Goal: Communication & Community: Answer question/provide support

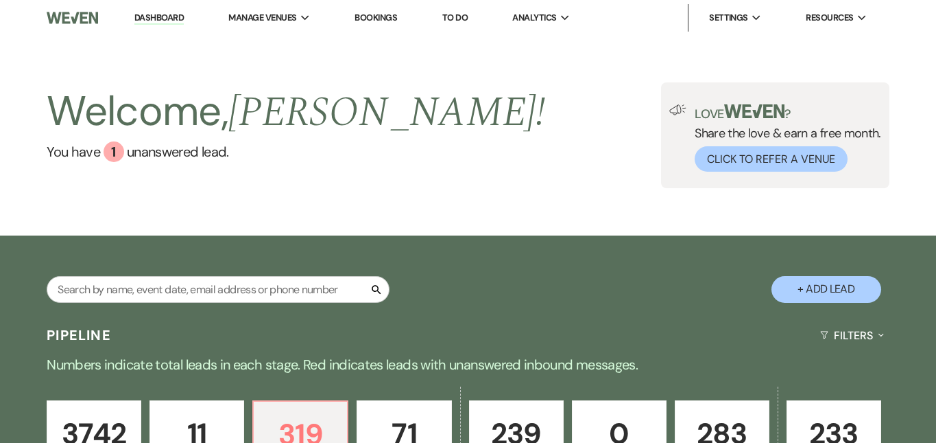
select select "2"
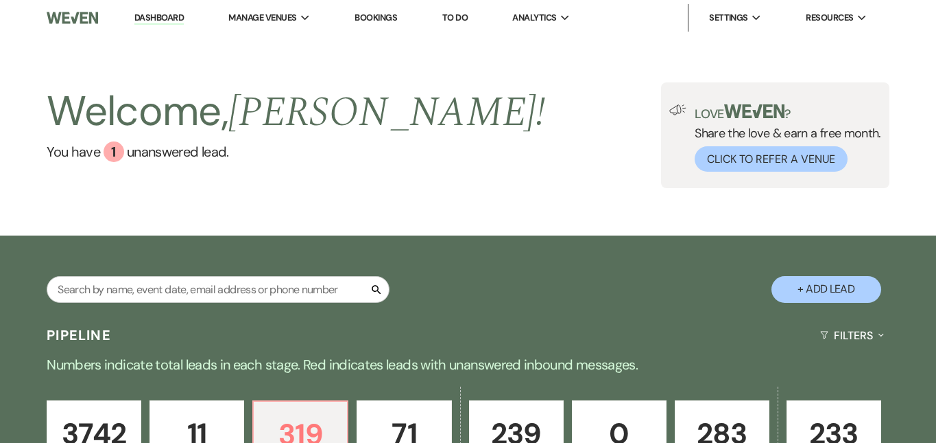
select select "2"
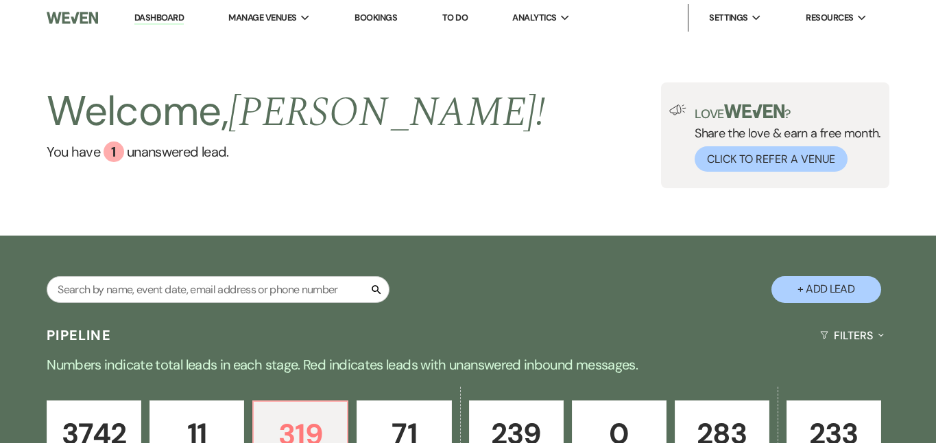
select select "2"
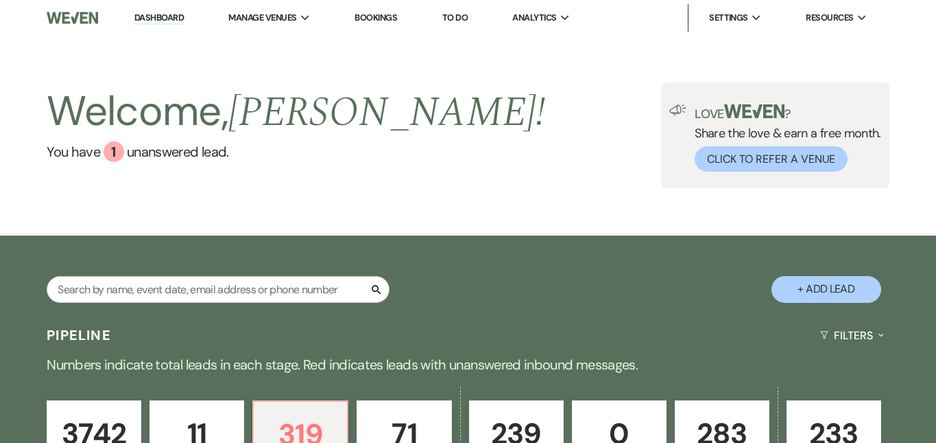
select select "2"
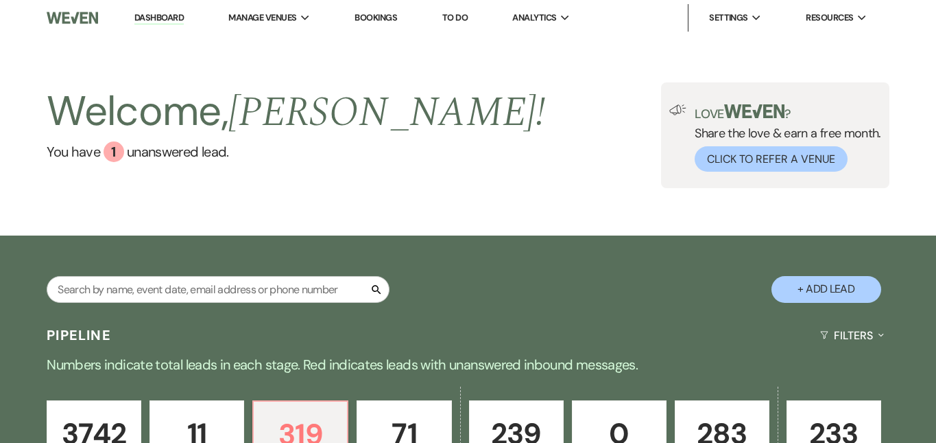
select select "2"
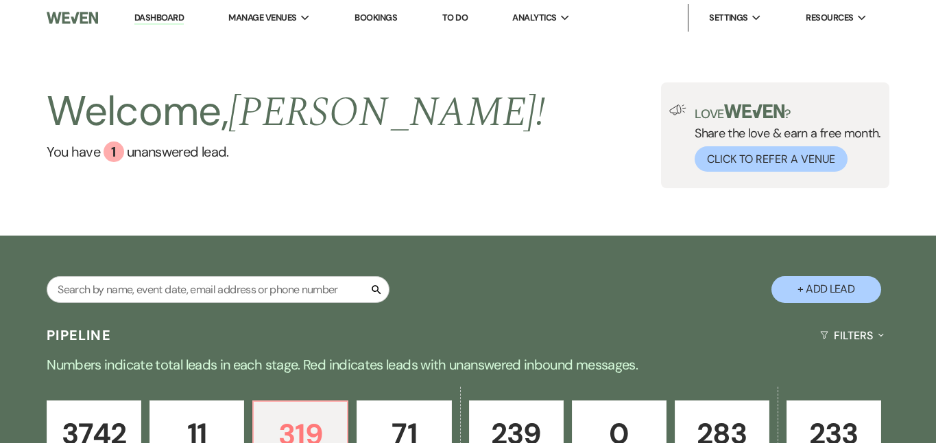
select select "2"
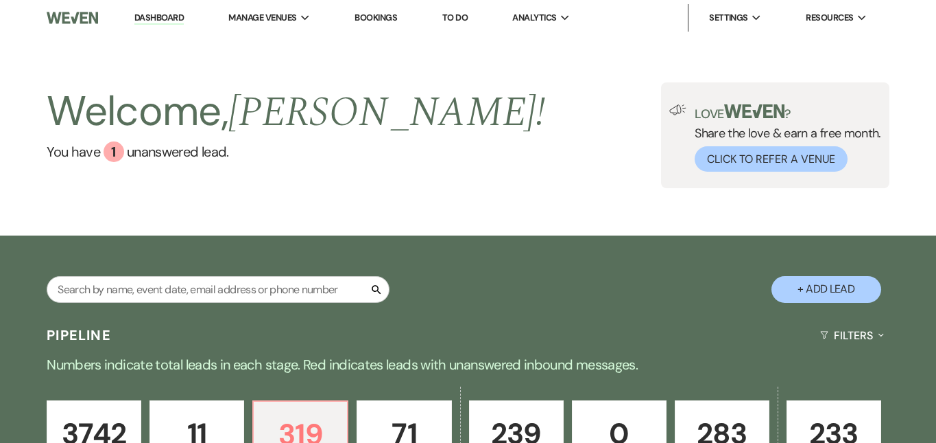
select select "2"
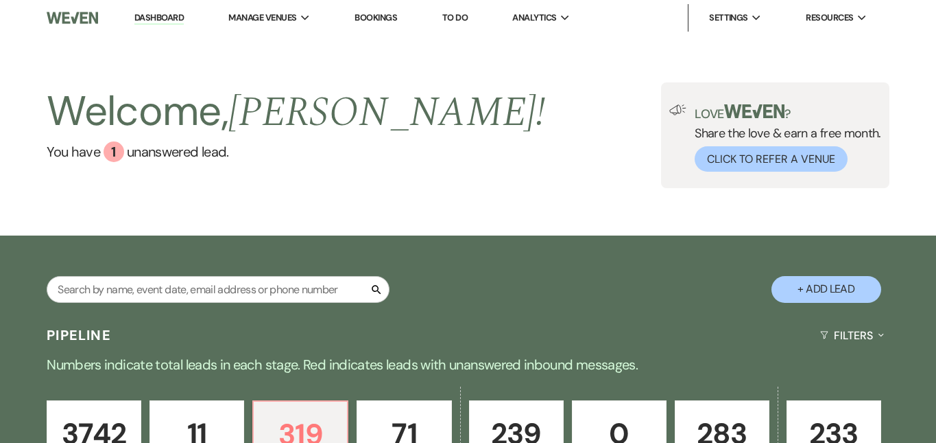
select select "2"
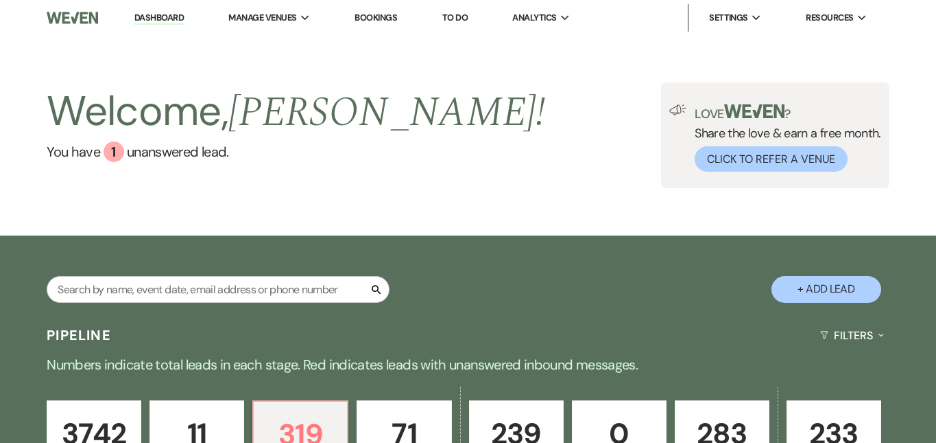
select select "2"
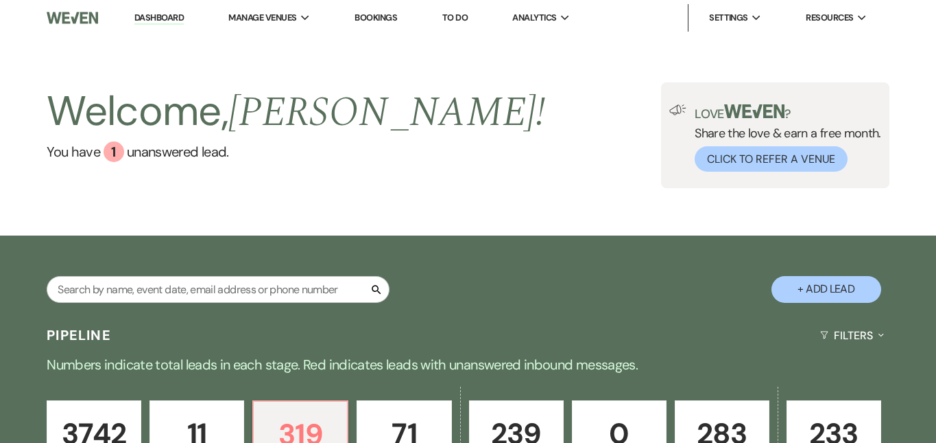
select select "2"
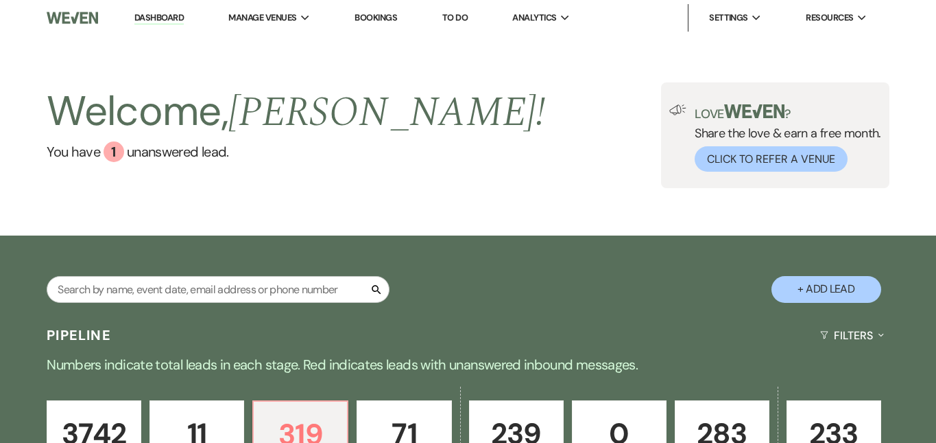
select select "2"
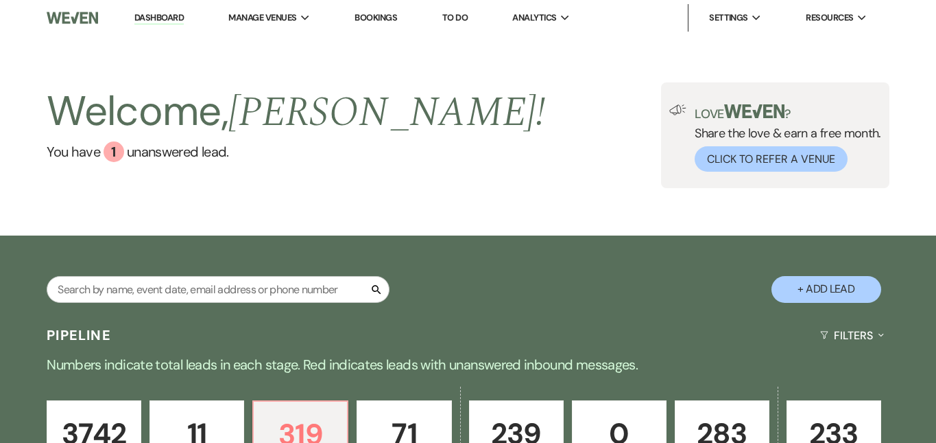
select select "2"
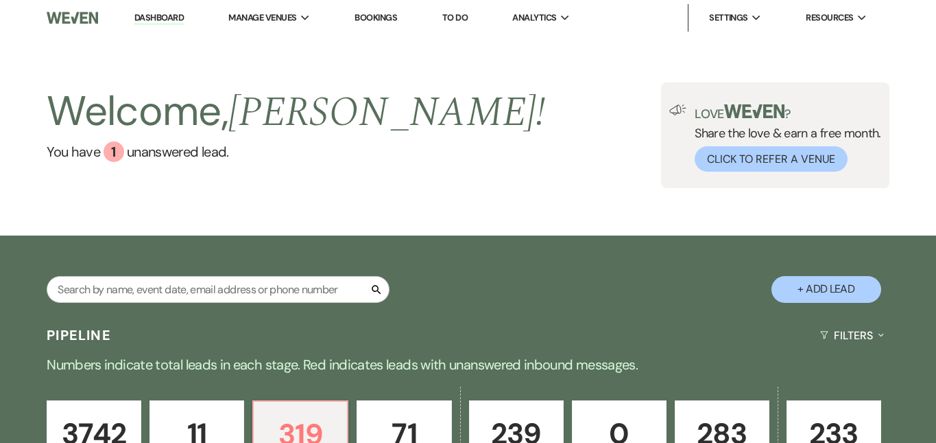
select select "2"
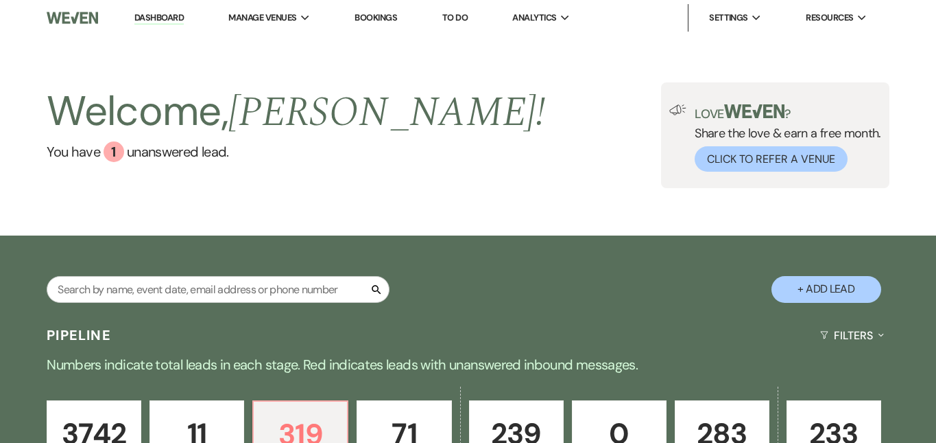
select select "2"
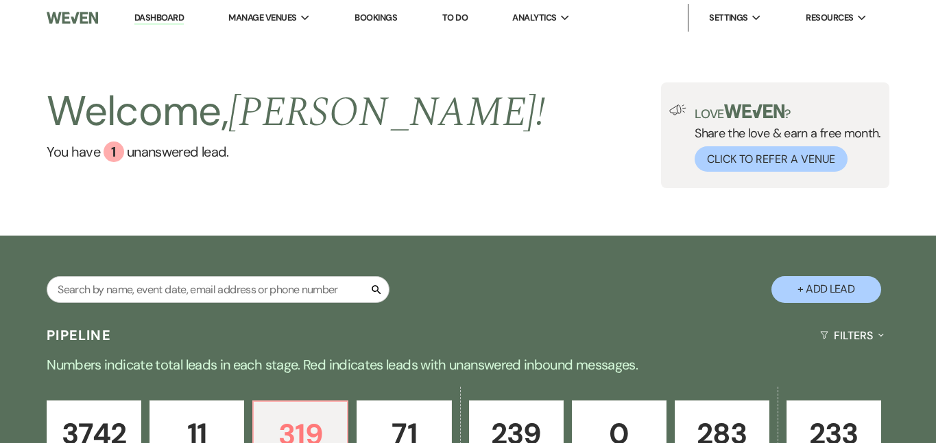
select select "2"
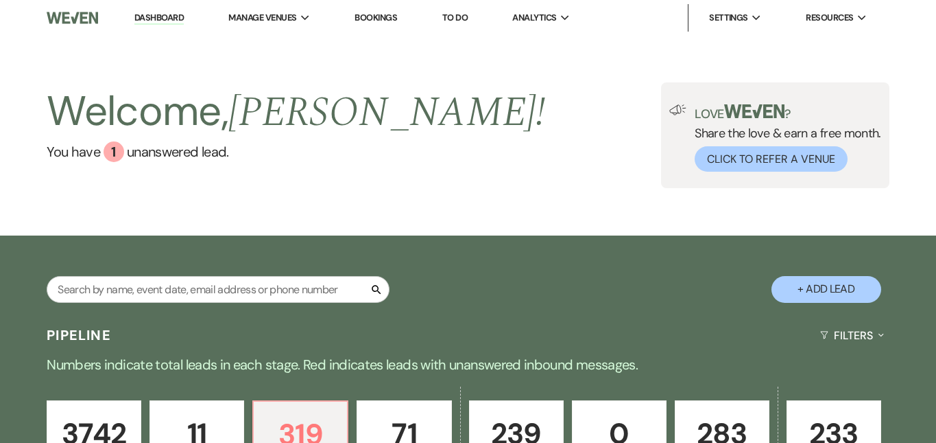
select select "2"
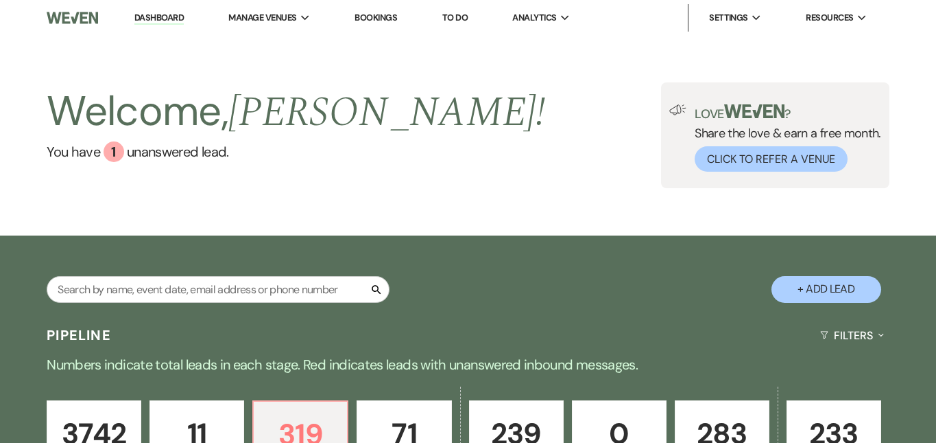
select select "2"
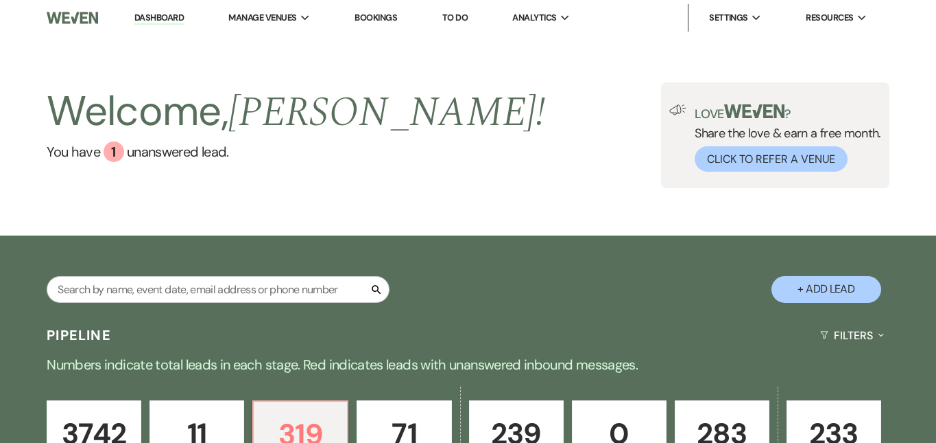
select select "2"
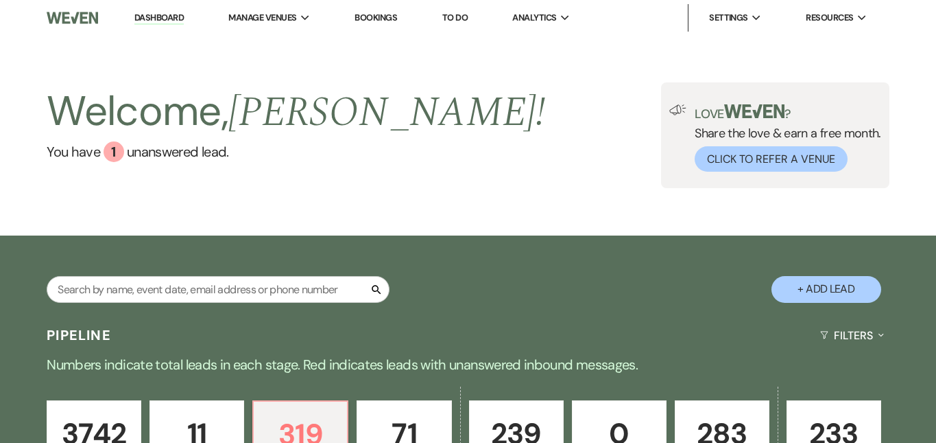
select select "2"
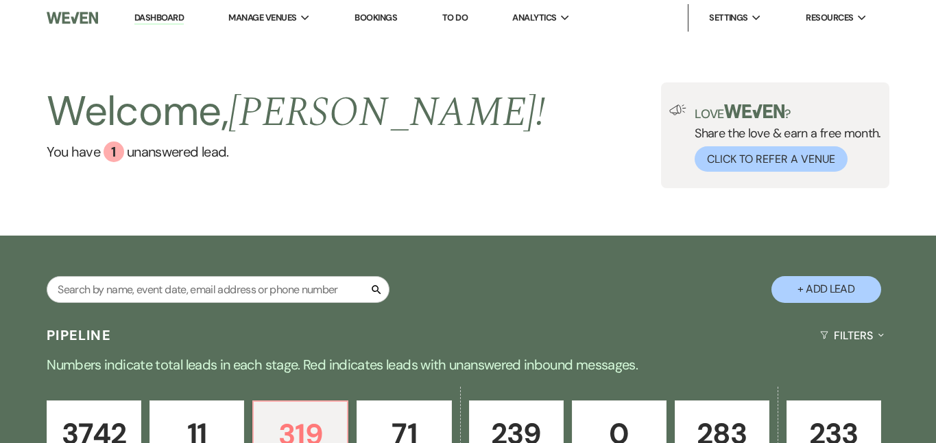
select select "2"
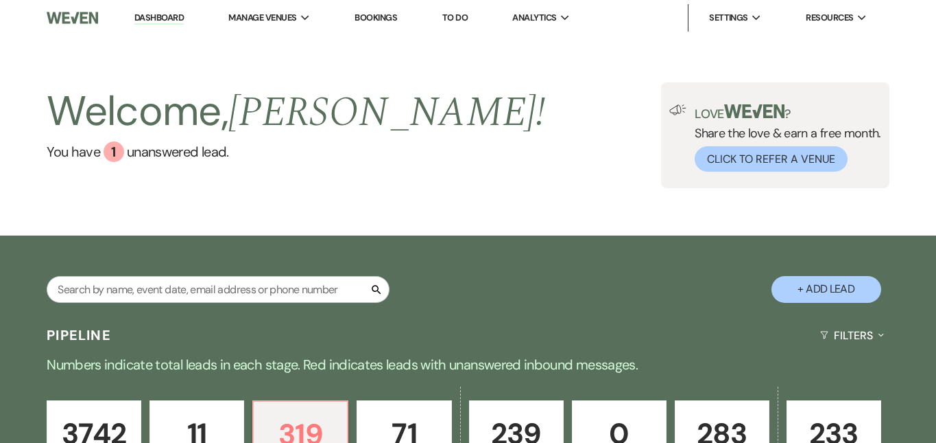
select select "2"
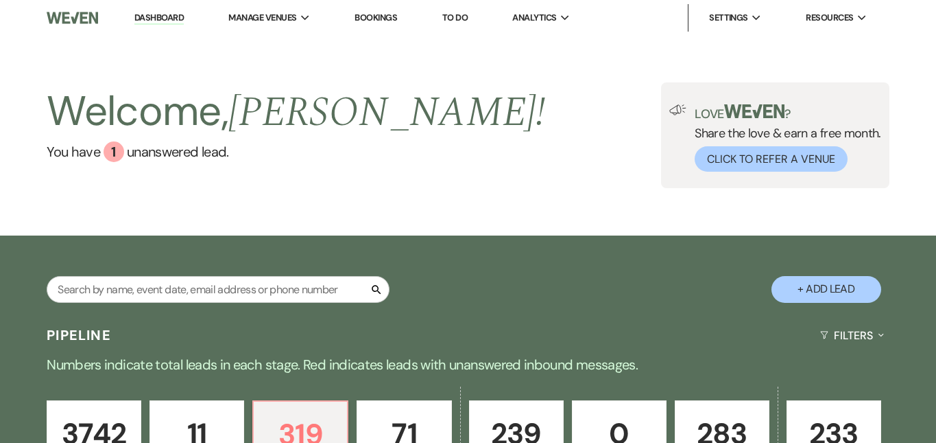
select select "2"
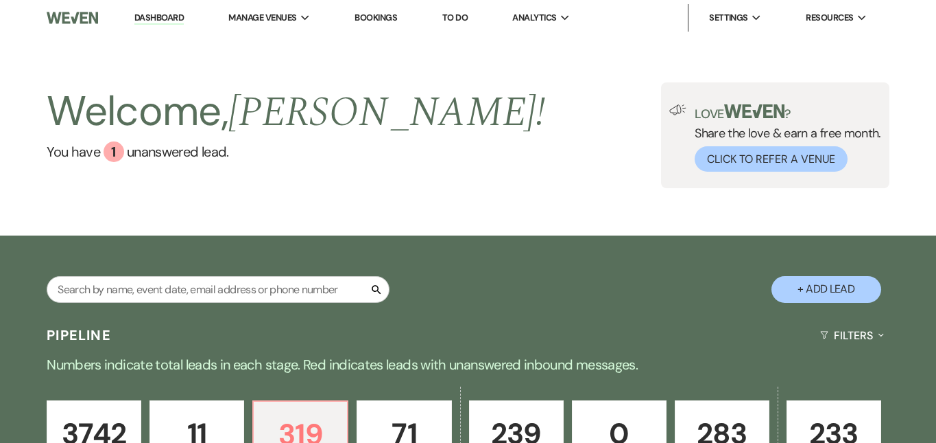
select select "2"
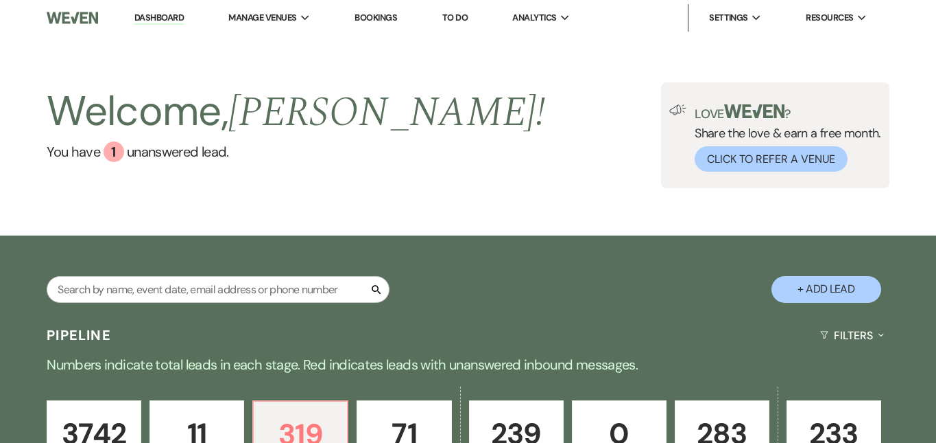
select select "2"
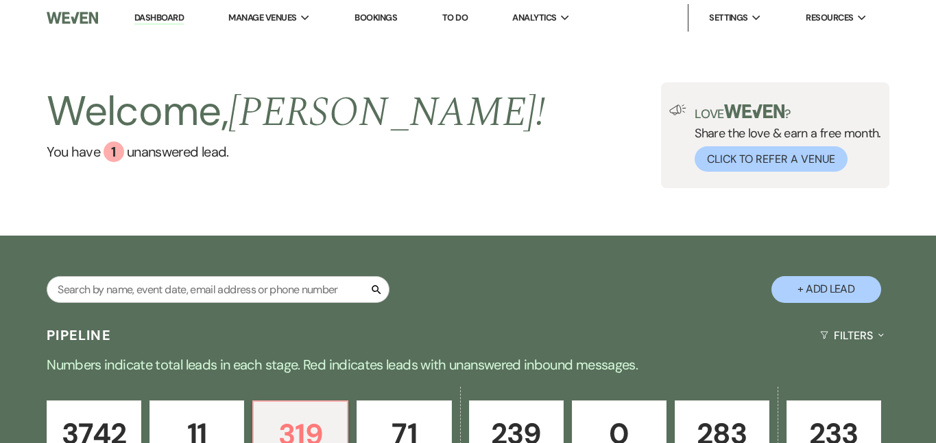
select select "2"
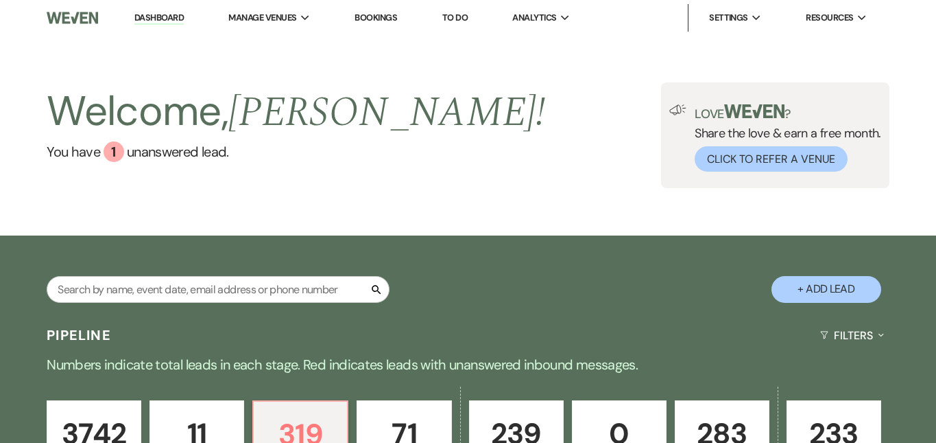
select select "2"
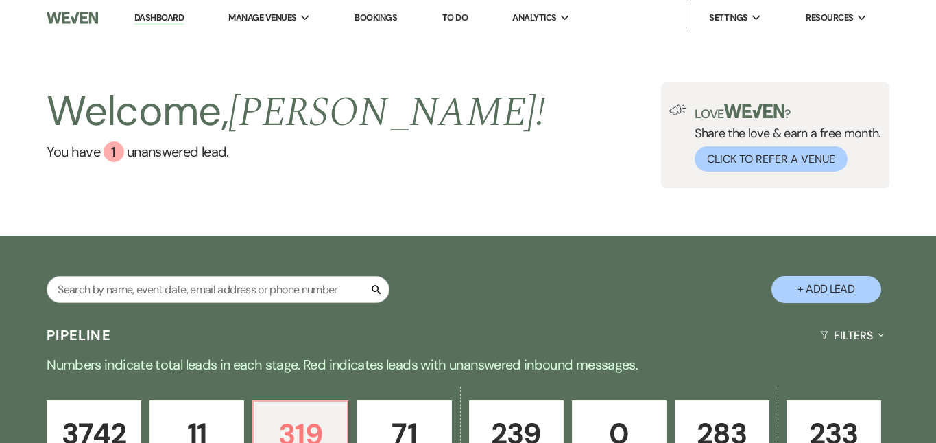
select select "2"
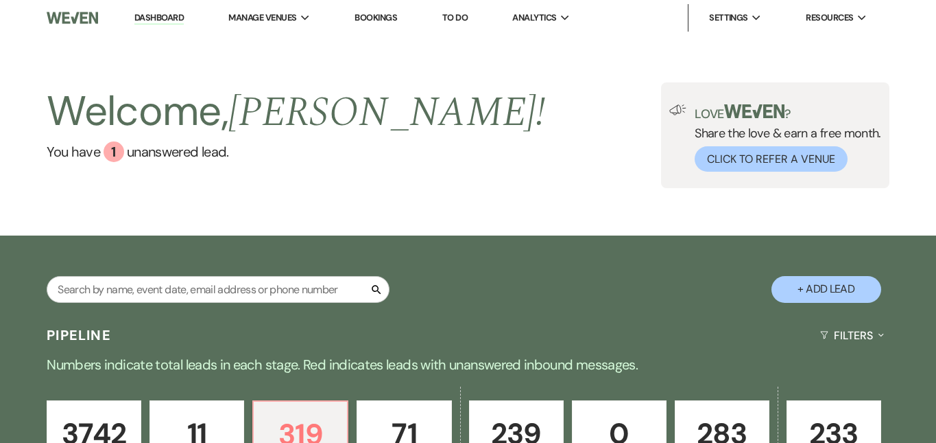
select select "2"
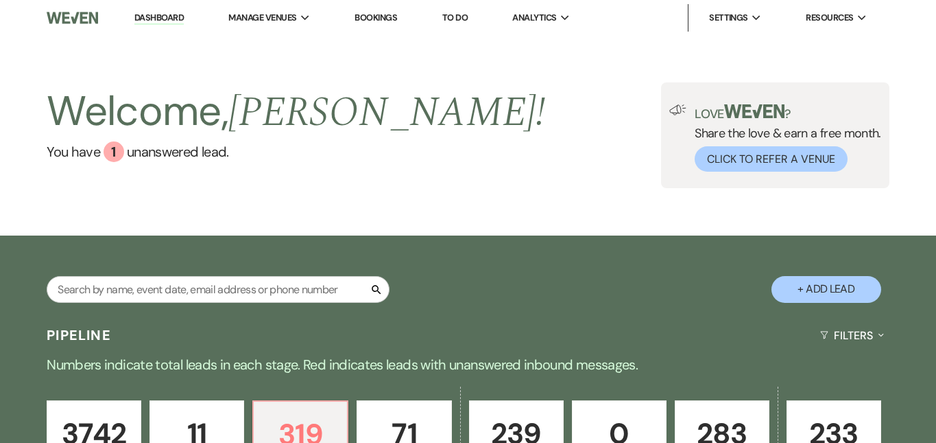
select select "2"
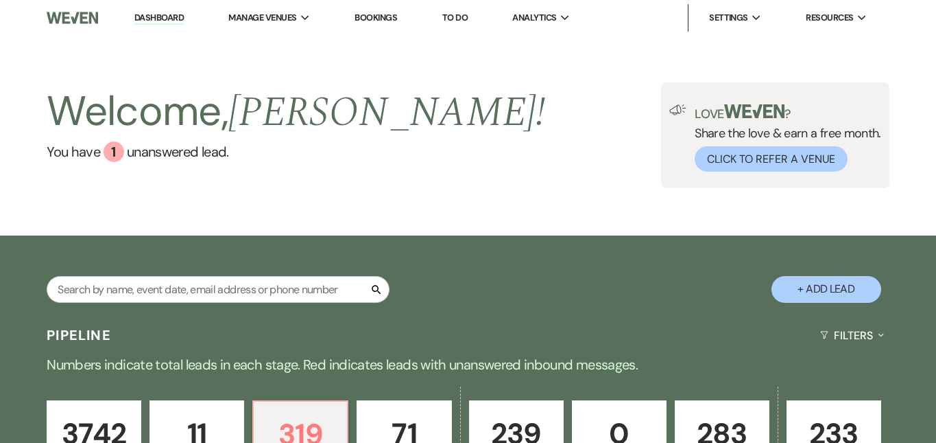
select select "2"
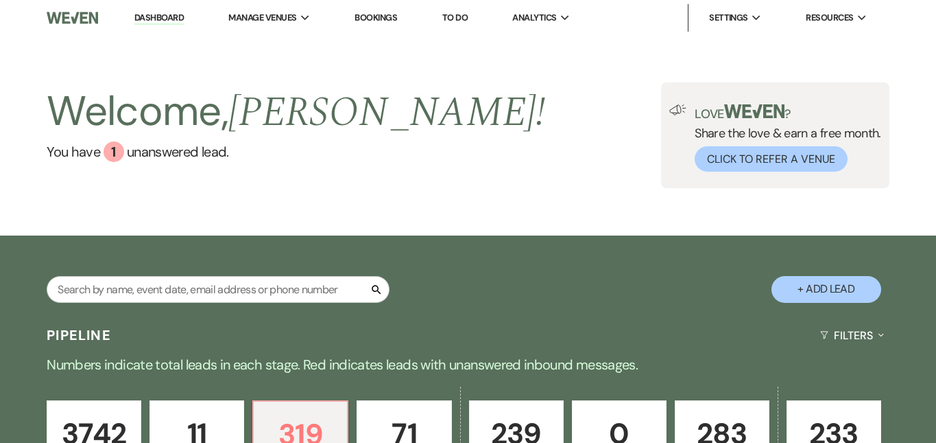
select select "2"
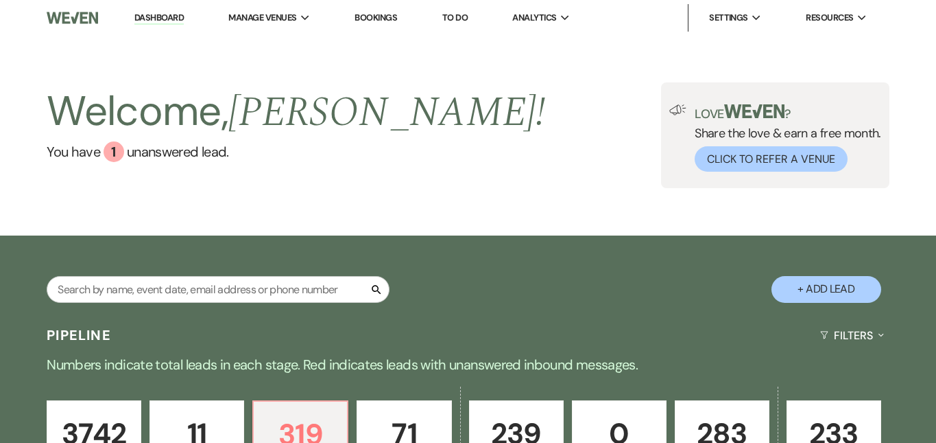
select select "2"
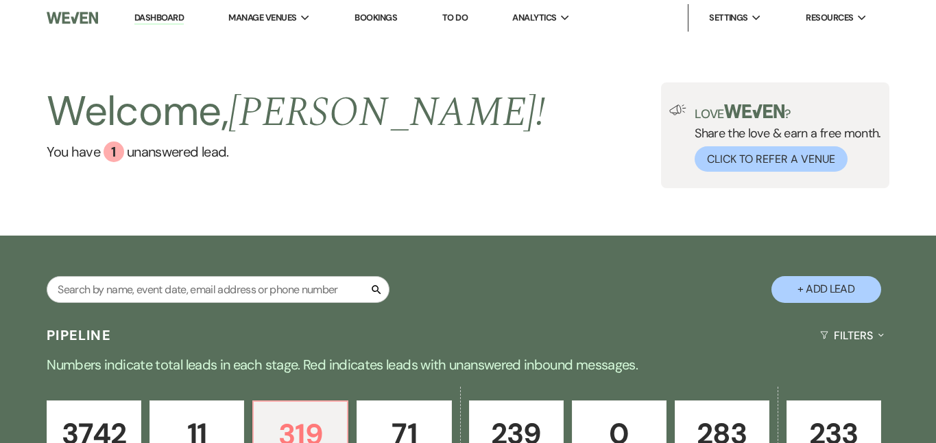
select select "2"
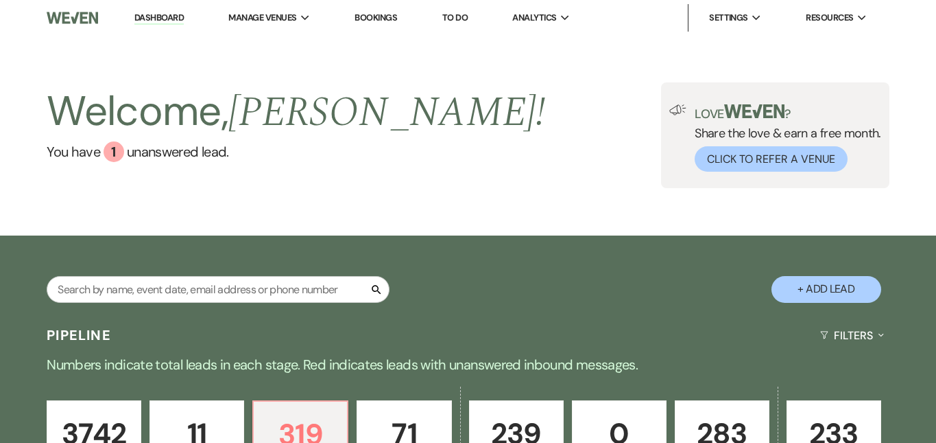
select select "2"
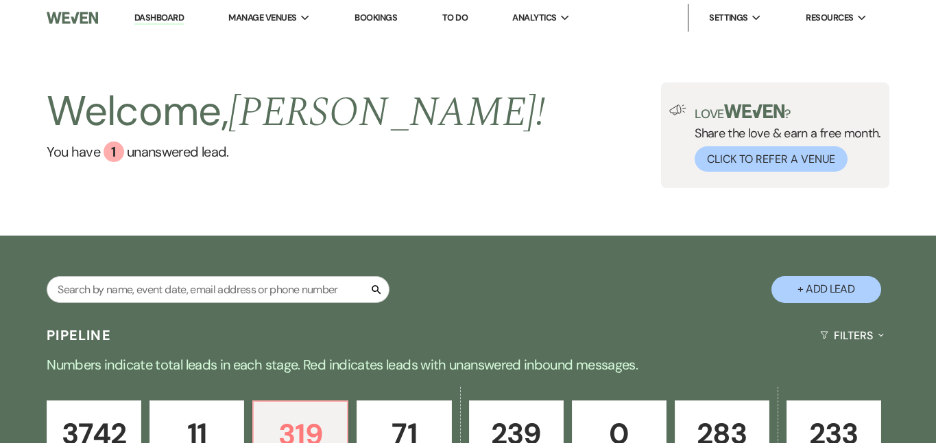
select select "2"
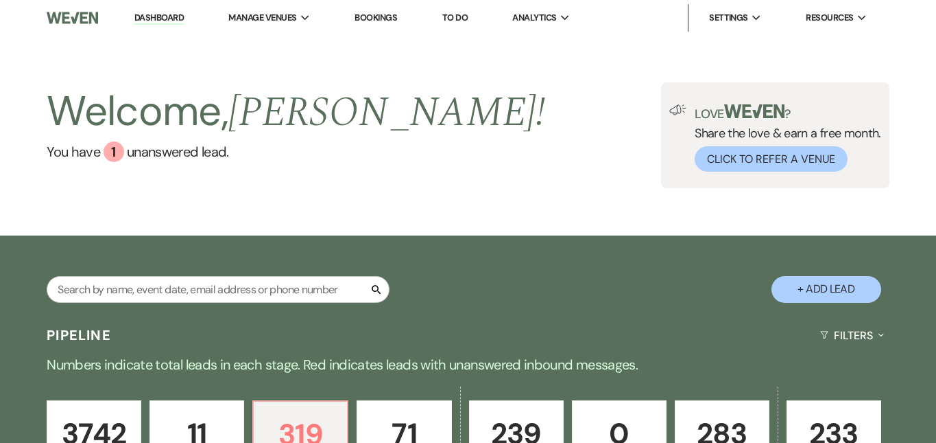
select select "2"
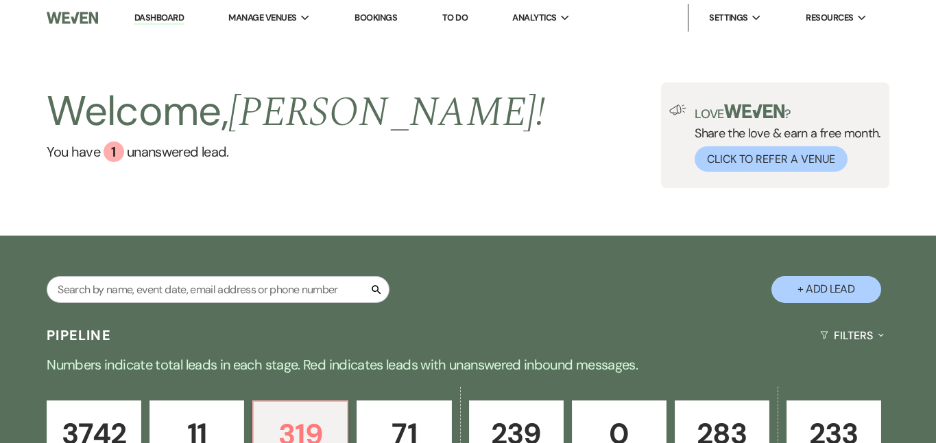
select select "2"
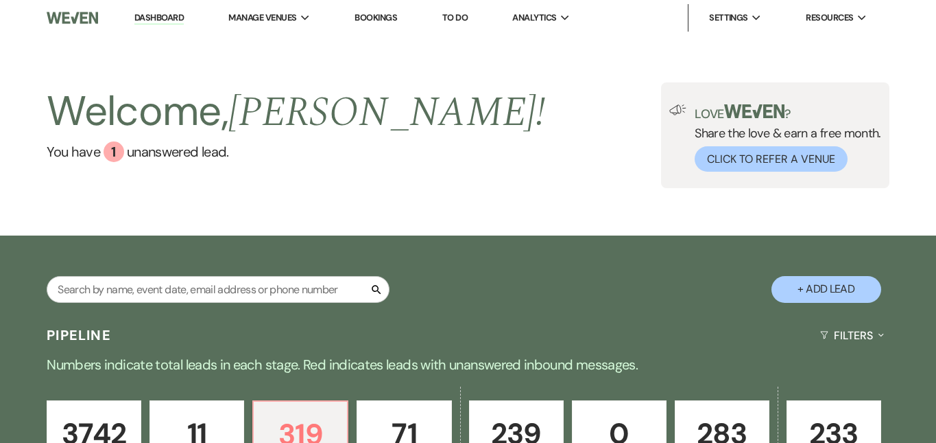
select select "2"
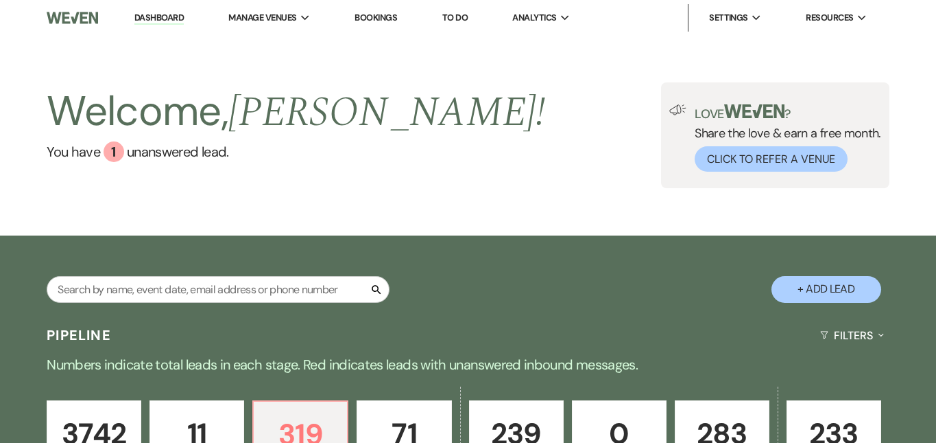
select select "2"
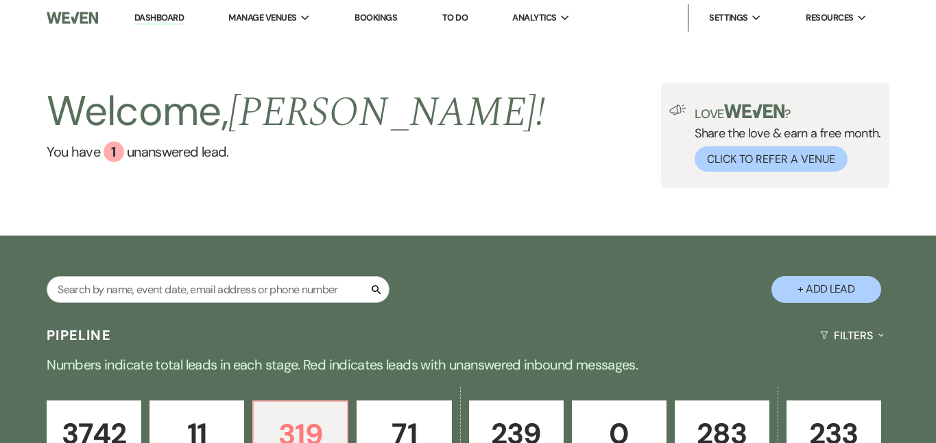
select select "2"
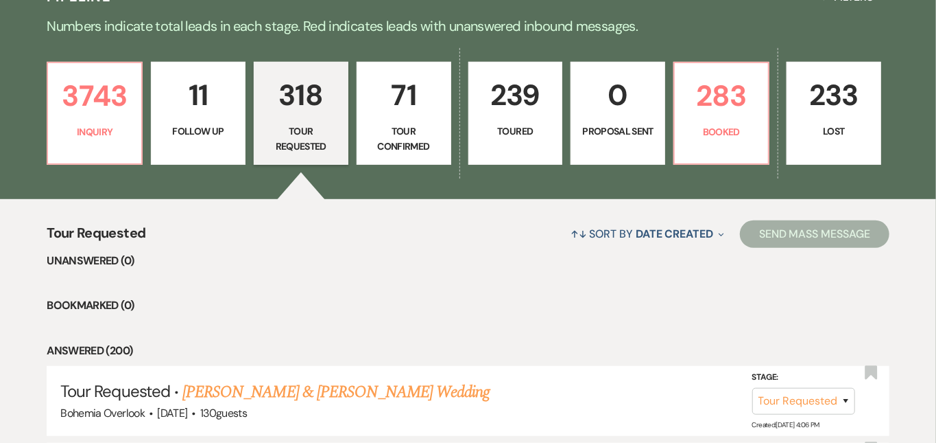
scroll to position [349, 0]
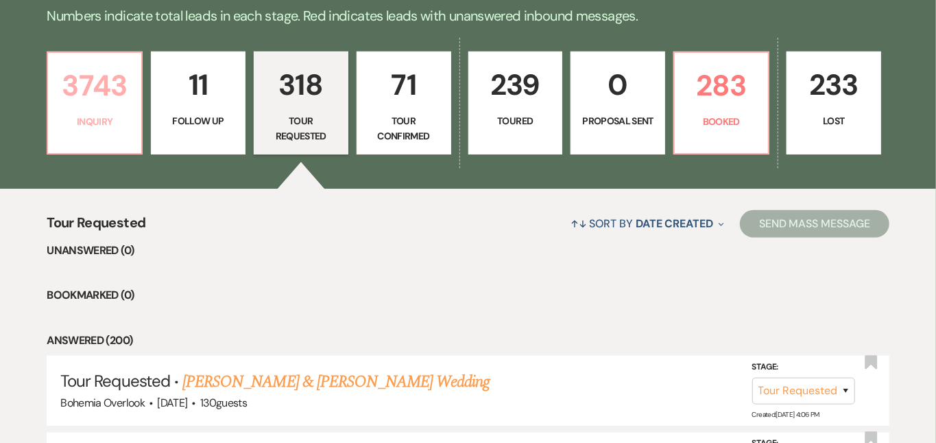
click at [94, 118] on p "Inquiry" at bounding box center [94, 121] width 77 height 15
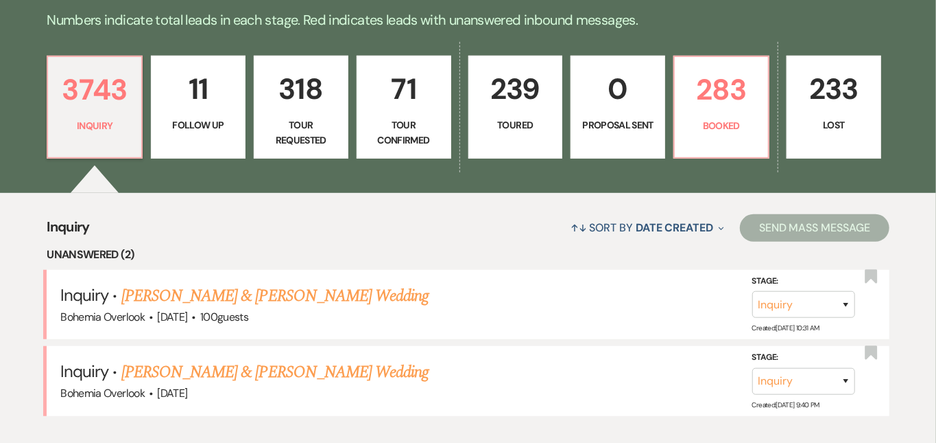
scroll to position [434, 0]
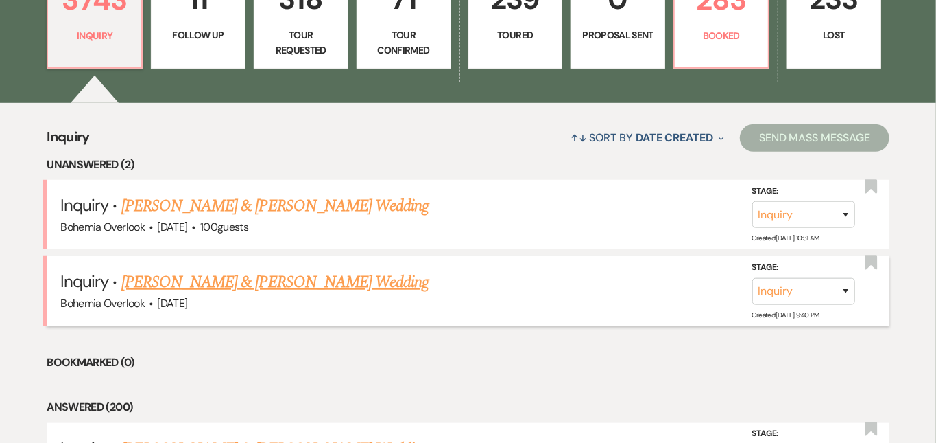
click at [366, 270] on link "[PERSON_NAME] & [PERSON_NAME] Wedding" at bounding box center [274, 282] width 307 height 25
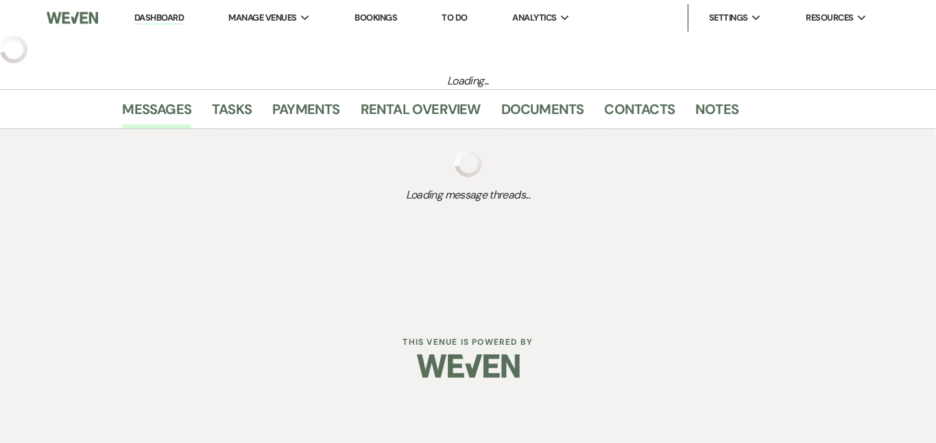
select select "5"
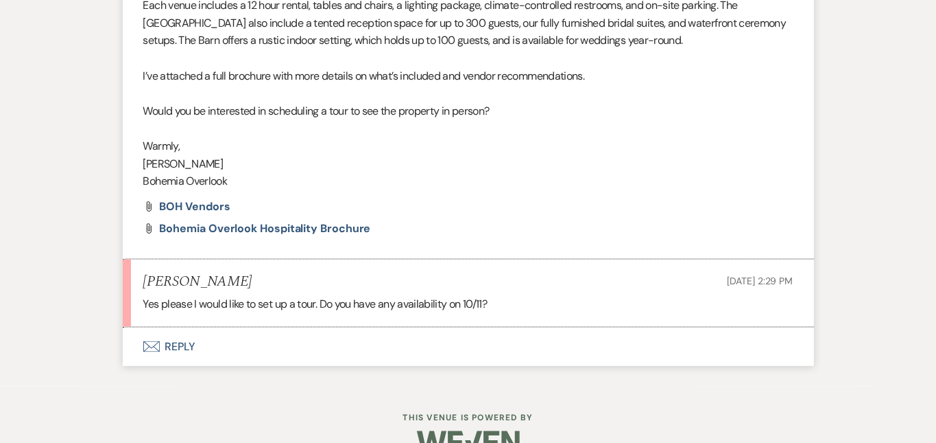
scroll to position [1019, 0]
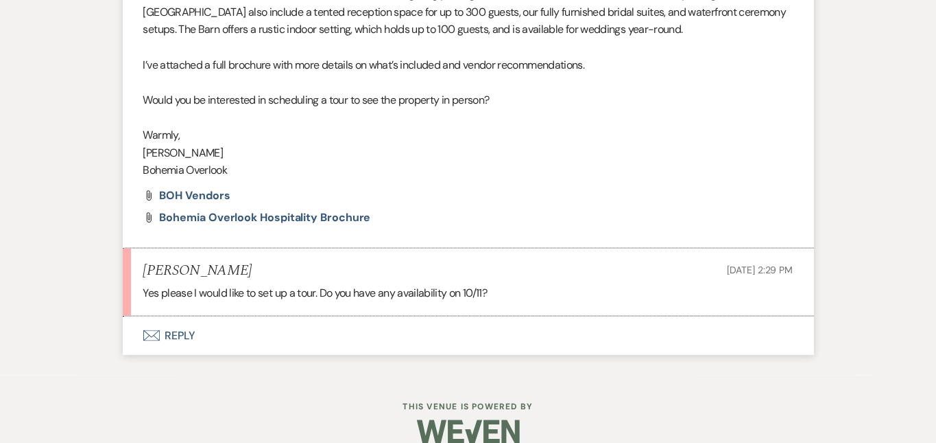
click at [557, 316] on button "Envelope Reply" at bounding box center [469, 335] width 692 height 38
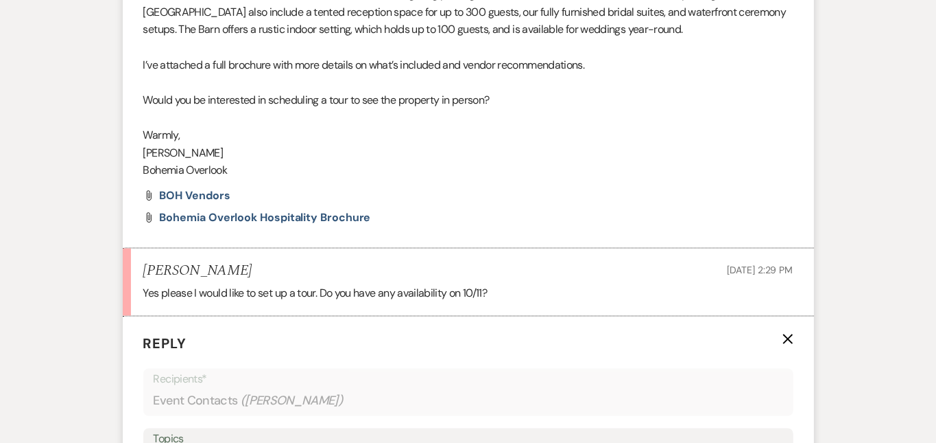
scroll to position [1234, 0]
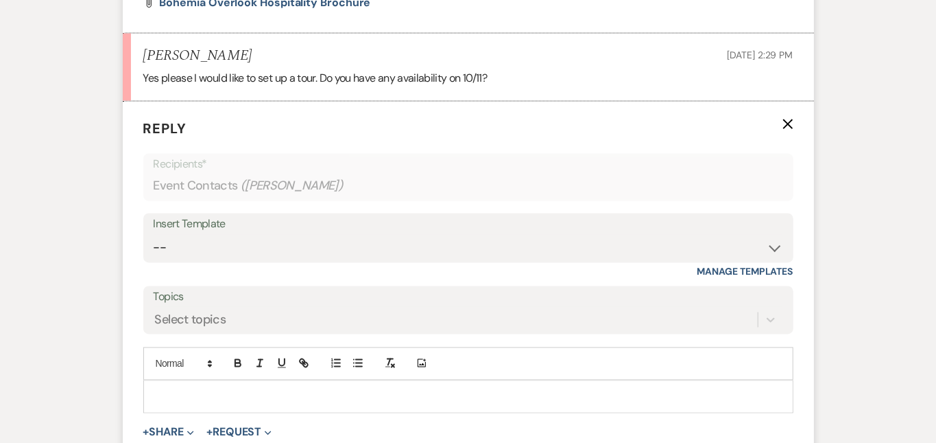
click at [508, 389] on p at bounding box center [468, 396] width 628 height 15
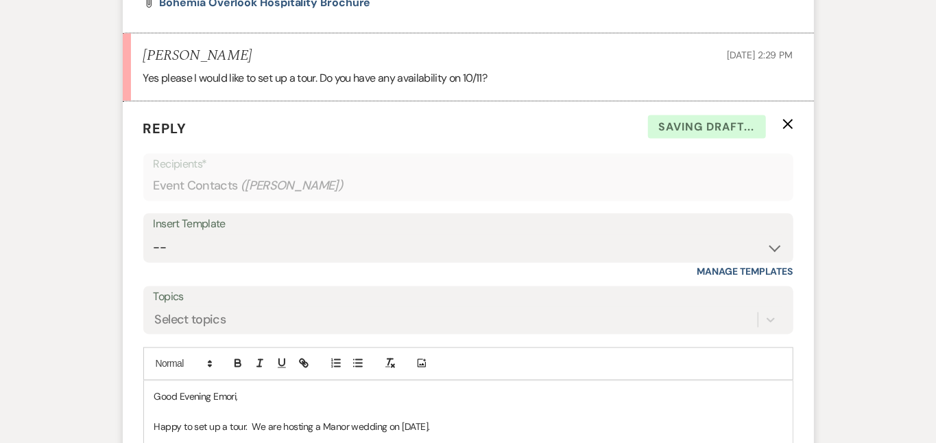
scroll to position [1479, 0]
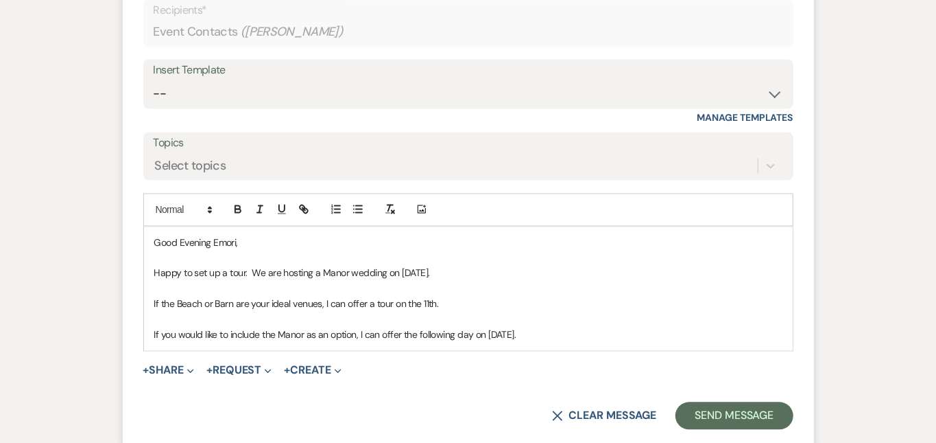
scroll to position [1403, 0]
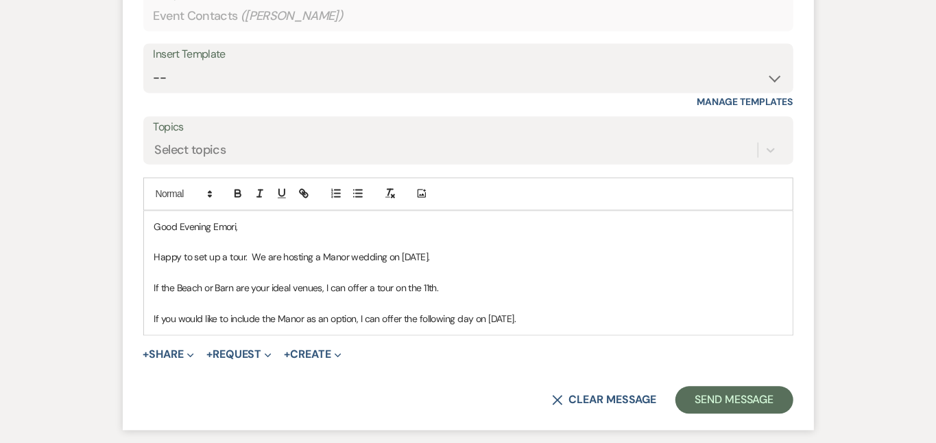
click at [560, 311] on p "If you would like to include the Manor as an option, I can offer the following …" at bounding box center [468, 318] width 628 height 15
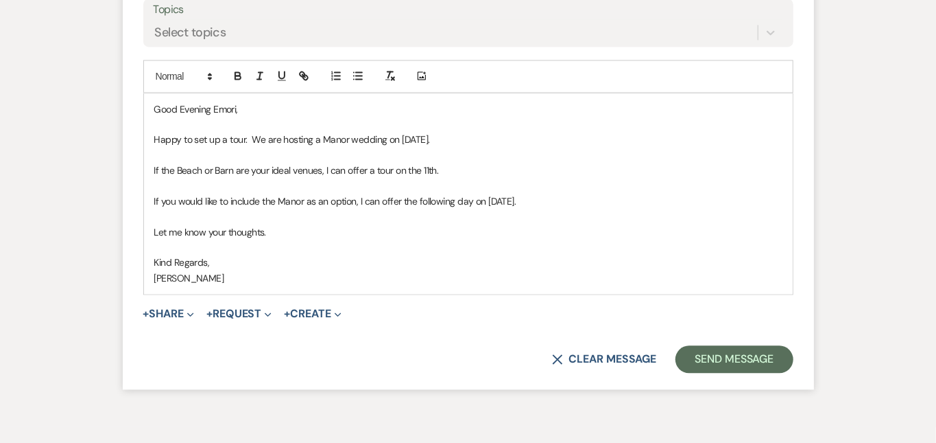
scroll to position [1526, 0]
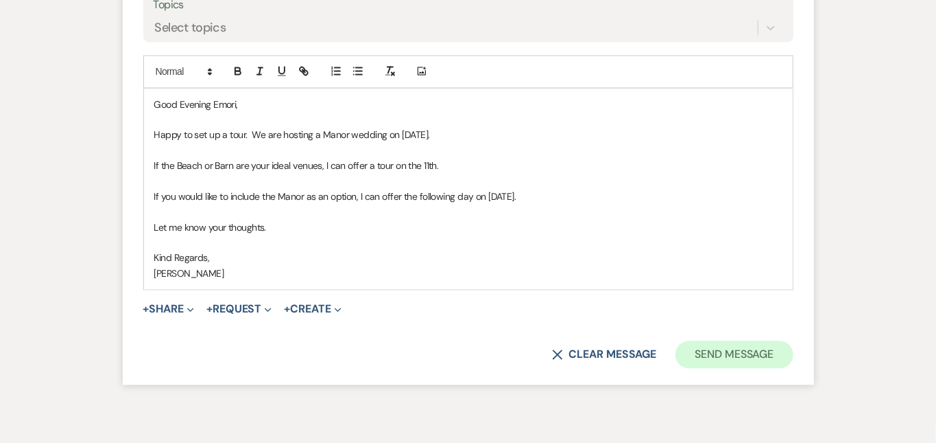
click at [788, 340] on button "Send Message" at bounding box center [734, 353] width 117 height 27
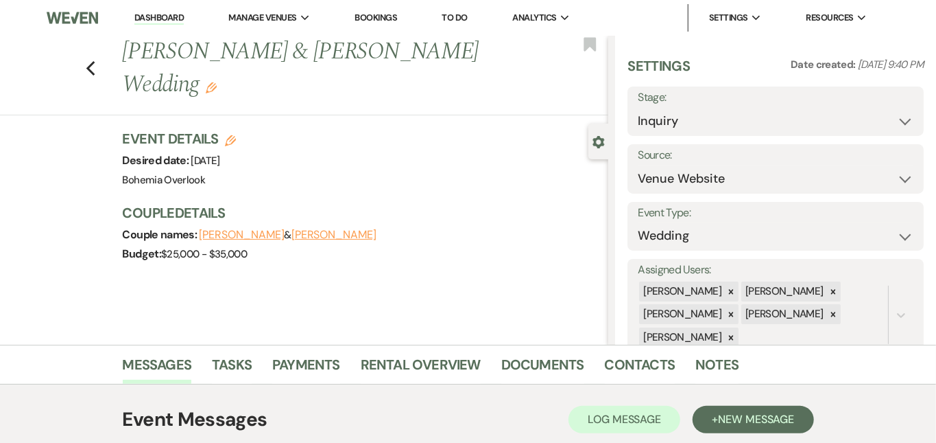
scroll to position [0, 0]
click at [154, 17] on link "Dashboard" at bounding box center [158, 18] width 49 height 13
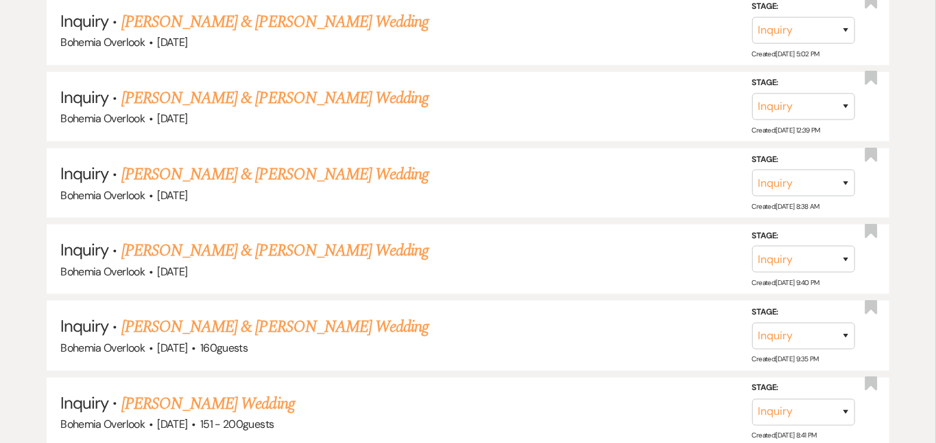
scroll to position [786, 0]
select select "2"
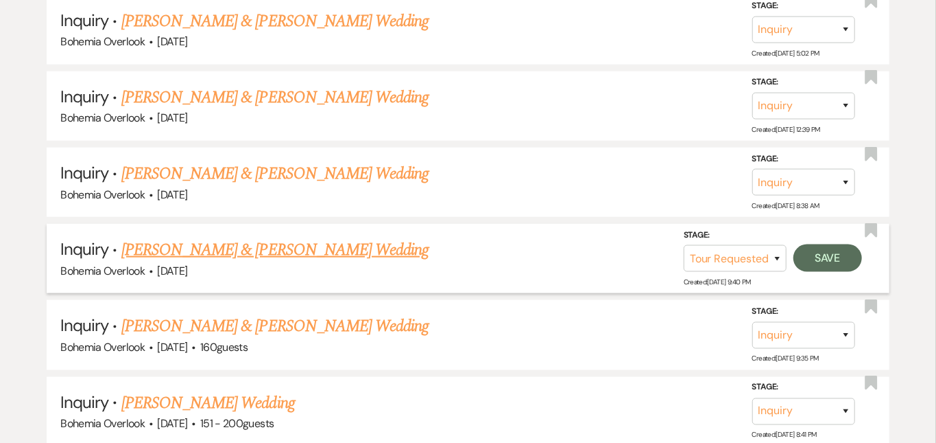
click at [847, 245] on button "Save" at bounding box center [828, 257] width 69 height 27
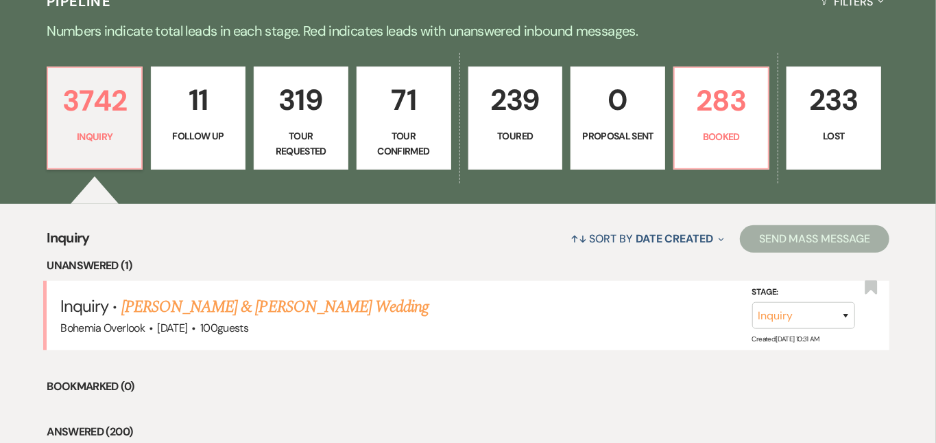
scroll to position [390, 0]
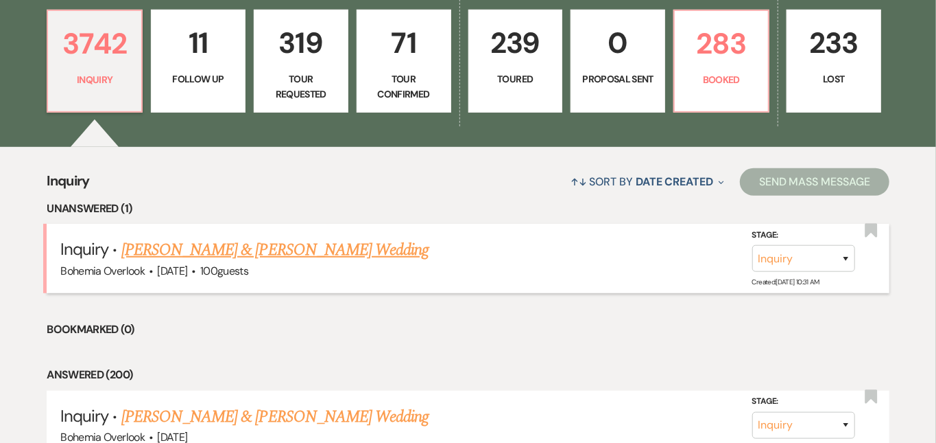
click at [303, 237] on link "[PERSON_NAME] & [PERSON_NAME] Wedding" at bounding box center [274, 249] width 307 height 25
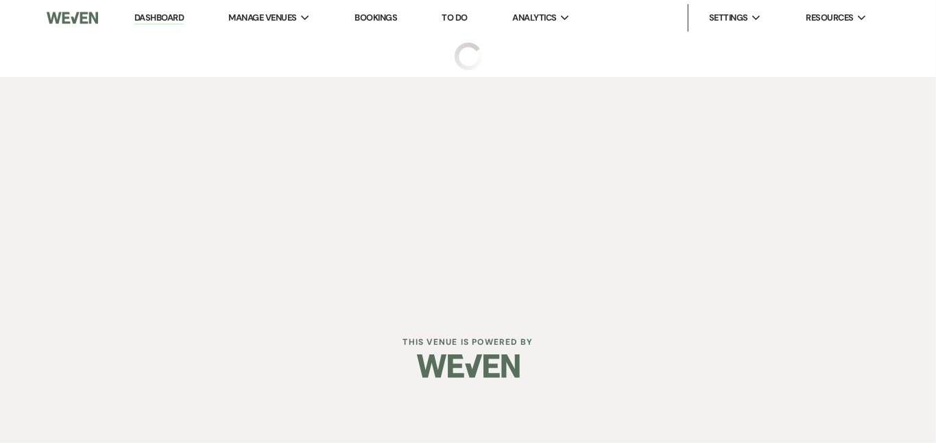
select select "5"
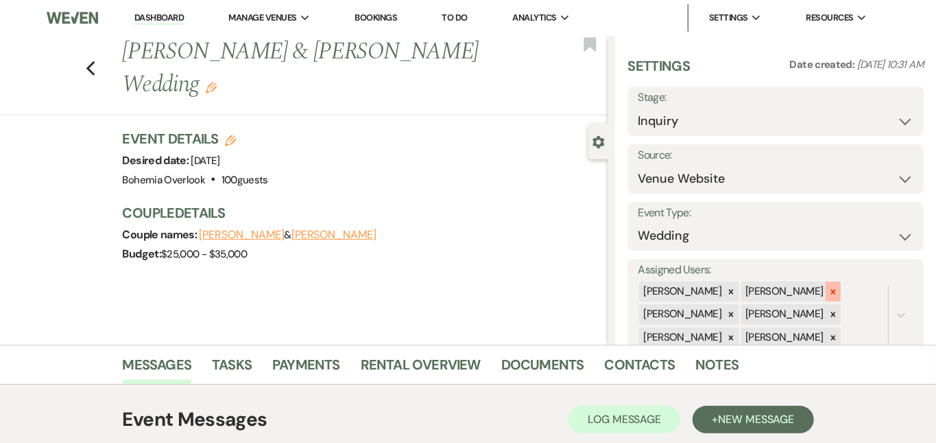
click at [841, 281] on div at bounding box center [833, 291] width 15 height 20
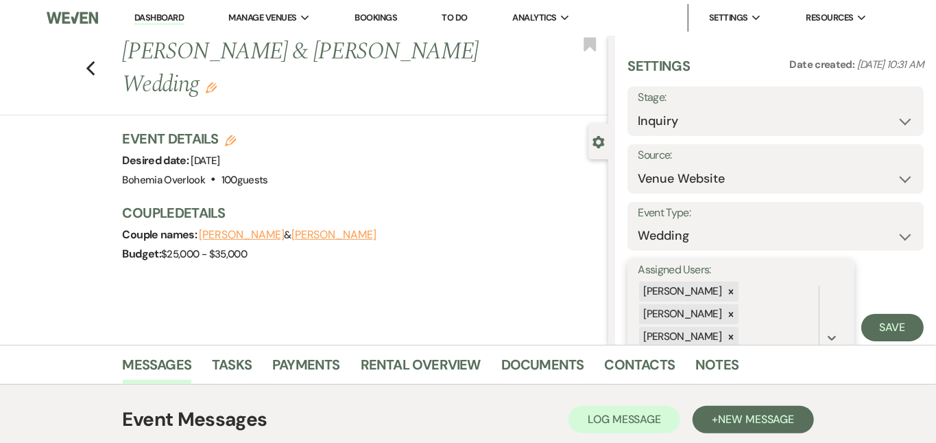
scroll to position [73, 0]
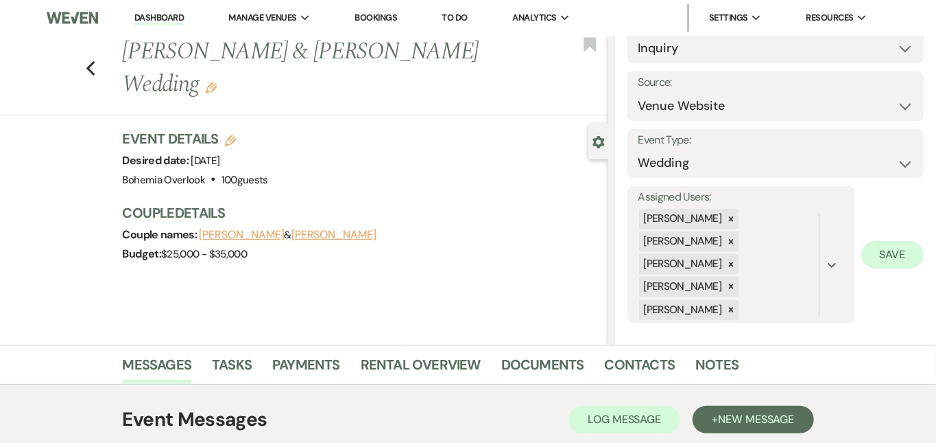
click at [893, 248] on button "Save" at bounding box center [893, 254] width 62 height 27
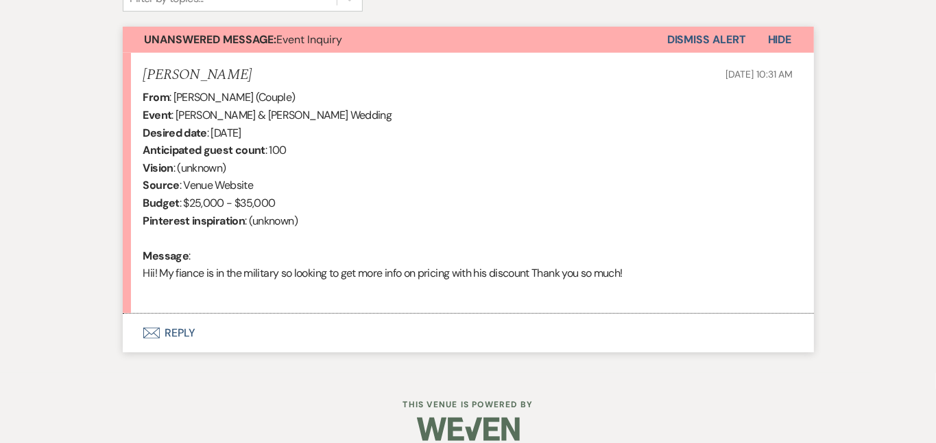
scroll to position [492, 0]
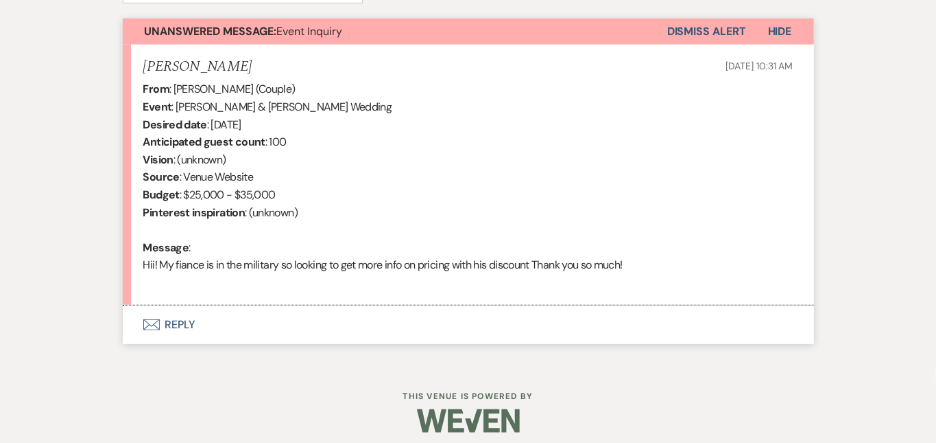
click at [394, 305] on button "Envelope Reply" at bounding box center [469, 324] width 692 height 38
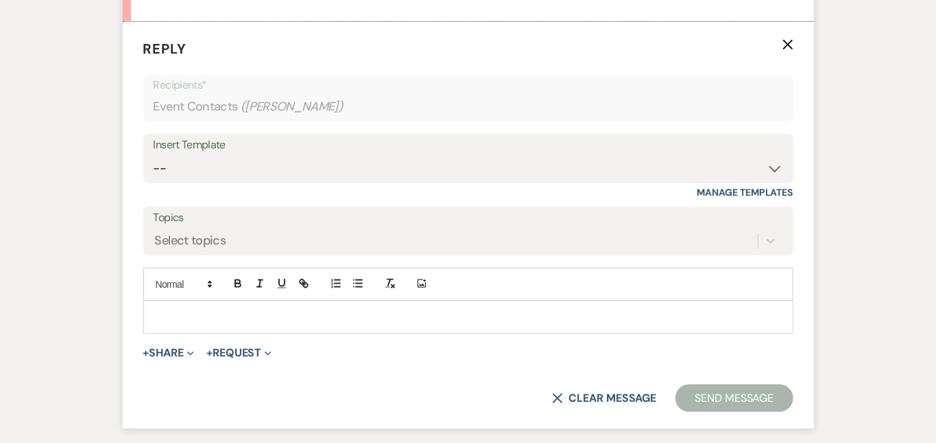
scroll to position [777, 0]
select select "6024"
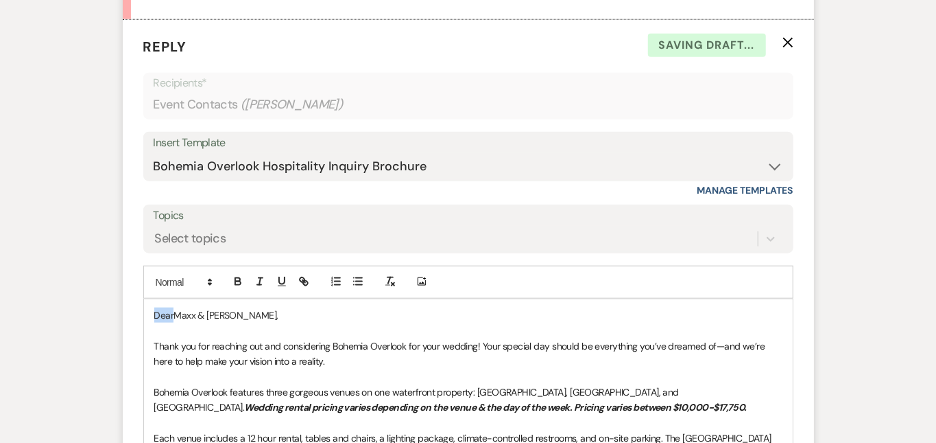
drag, startPoint x: 129, startPoint y: 308, endPoint x: 37, endPoint y: 281, distance: 95.9
click at [37, 281] on div "Messages Tasks Payments Rental Overview Documents Contacts Notes Event Messages…" at bounding box center [468, 175] width 936 height 1216
click at [887, 194] on div "Messages Tasks Payments Rental Overview Documents Contacts Notes Event Messages…" at bounding box center [468, 175] width 936 height 1216
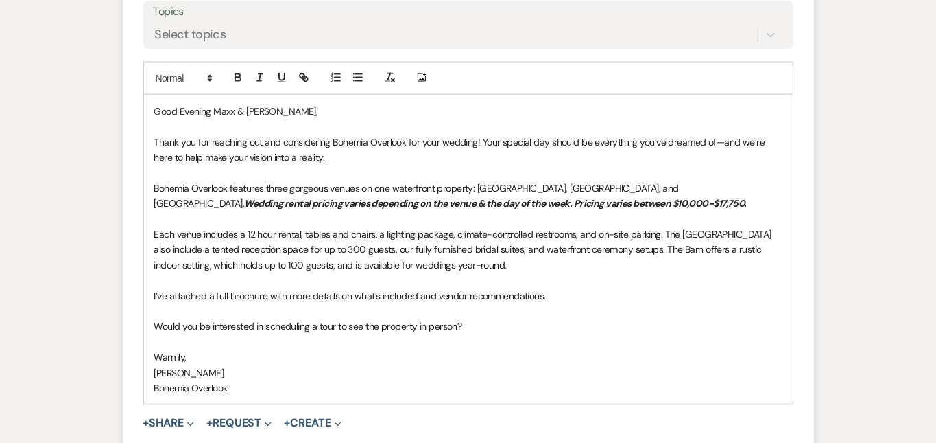
scroll to position [997, 0]
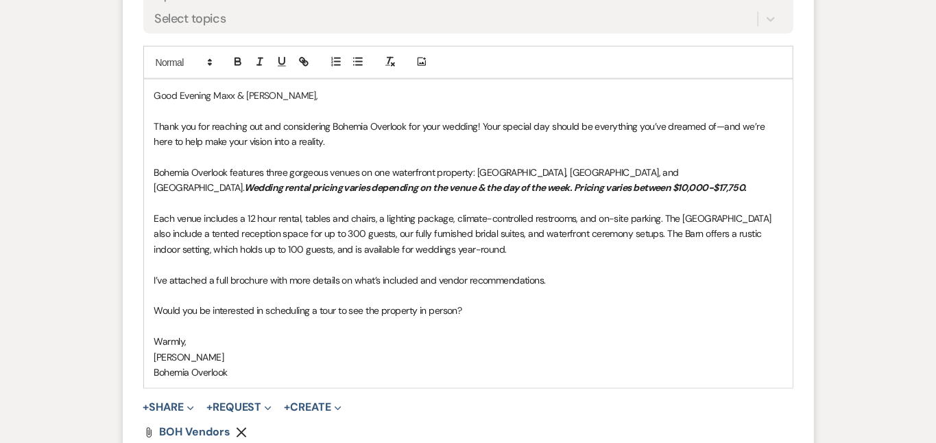
click at [528, 252] on p "Each venue includes a 12 hour rental, tables and chairs, a lighting package, cl…" at bounding box center [468, 234] width 628 height 46
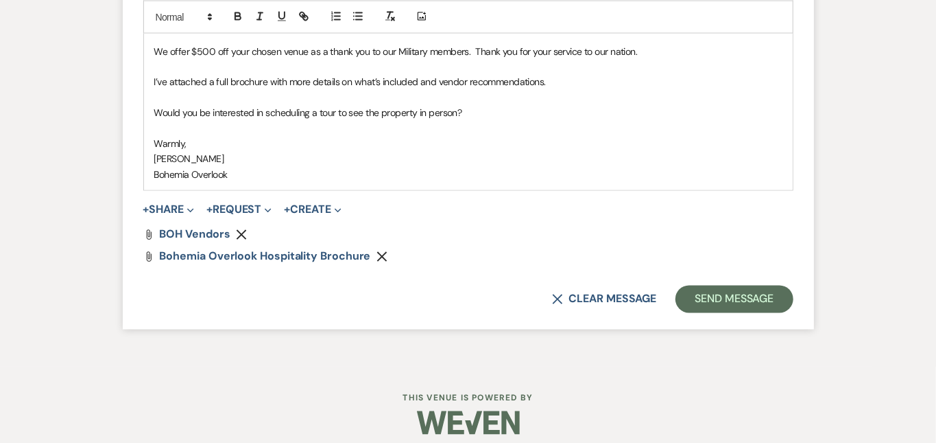
scroll to position [1236, 0]
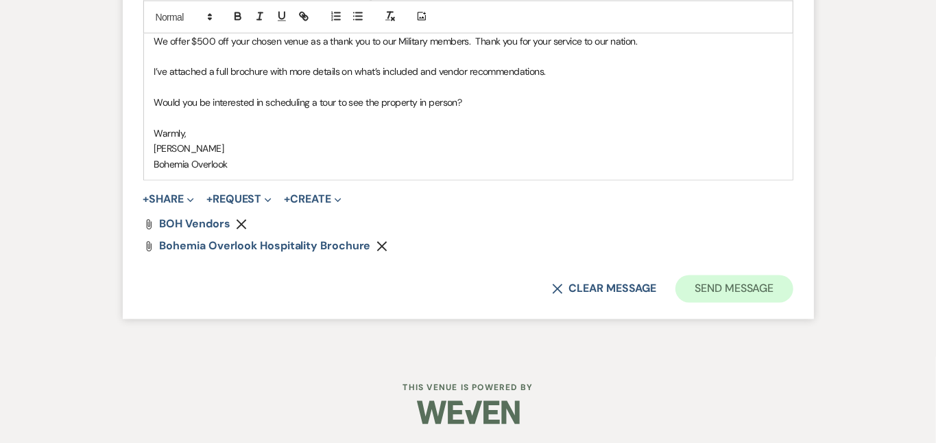
click at [769, 289] on button "Send Message" at bounding box center [734, 288] width 117 height 27
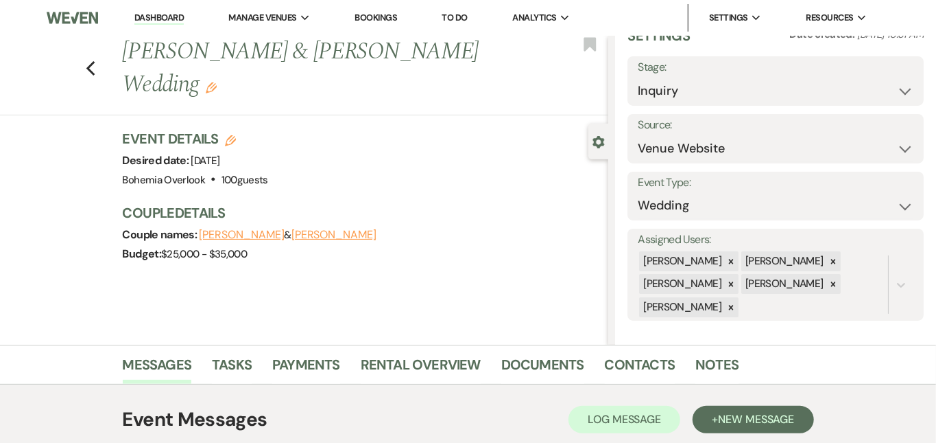
scroll to position [0, 0]
click at [176, 15] on link "Dashboard" at bounding box center [158, 18] width 49 height 13
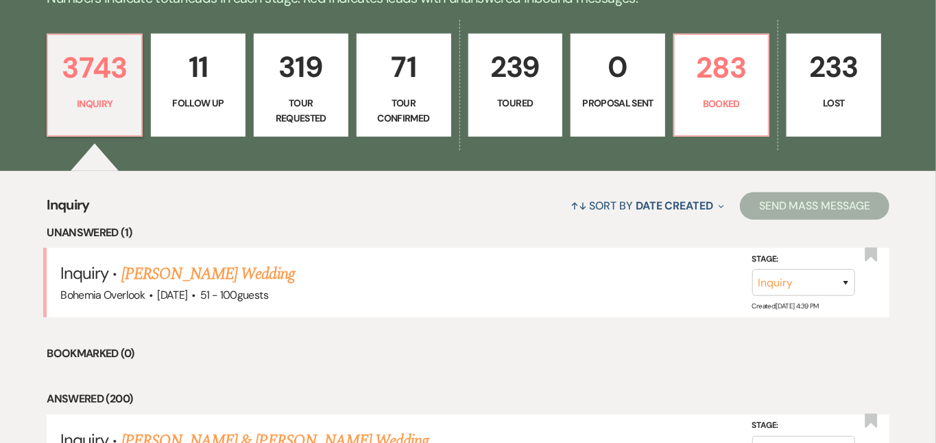
scroll to position [438, 0]
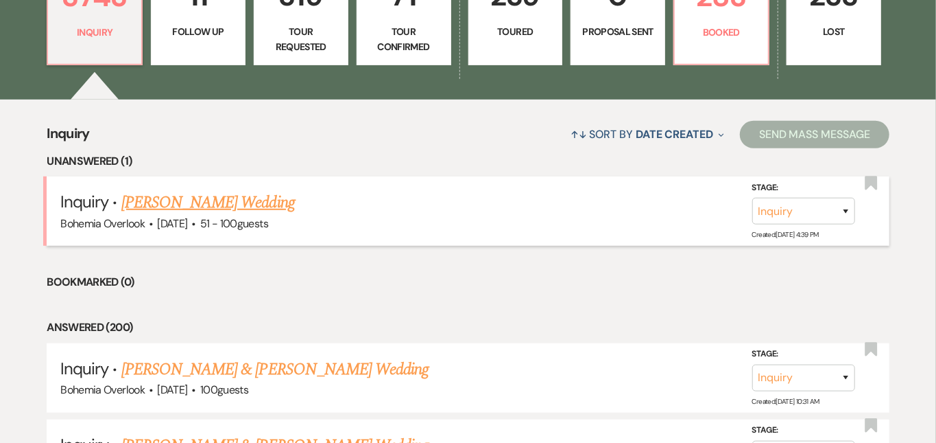
click at [286, 190] on link "[PERSON_NAME] Wedding" at bounding box center [208, 202] width 174 height 25
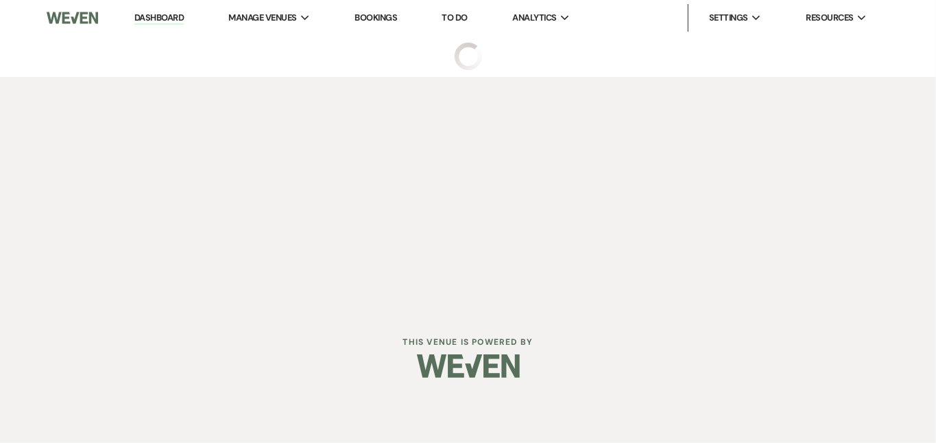
select select "2"
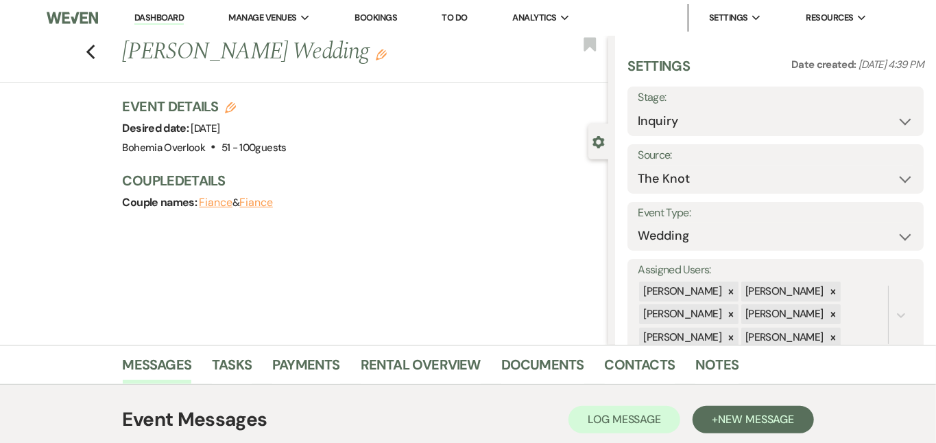
click at [184, 12] on link "Dashboard" at bounding box center [158, 18] width 49 height 13
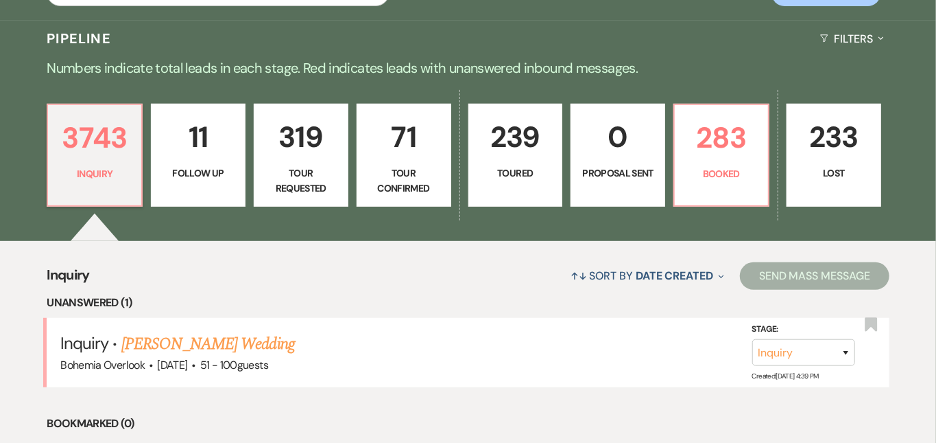
scroll to position [317, 0]
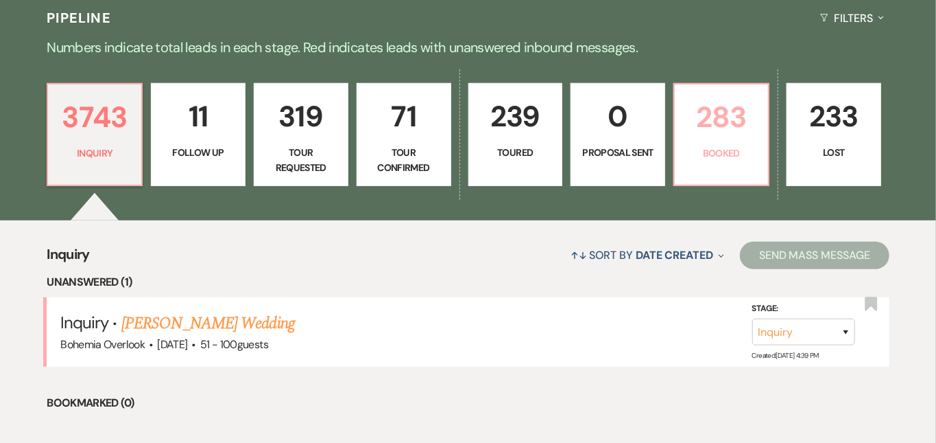
click at [760, 122] on p "283" at bounding box center [721, 117] width 77 height 46
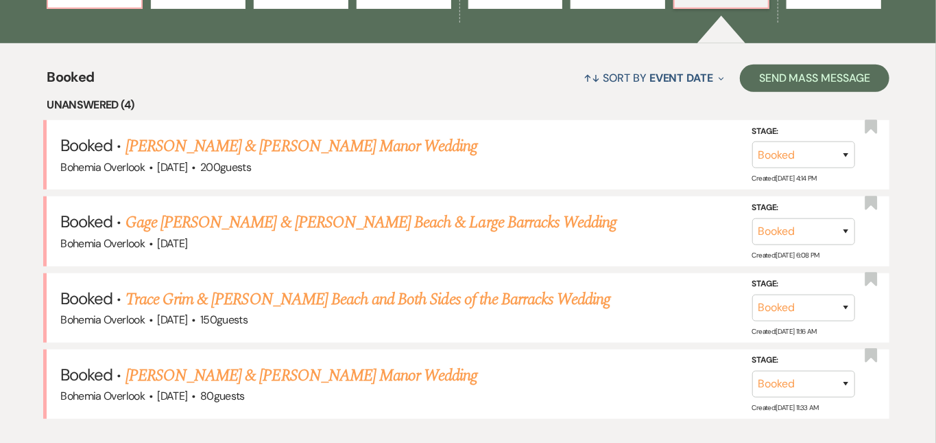
scroll to position [498, 0]
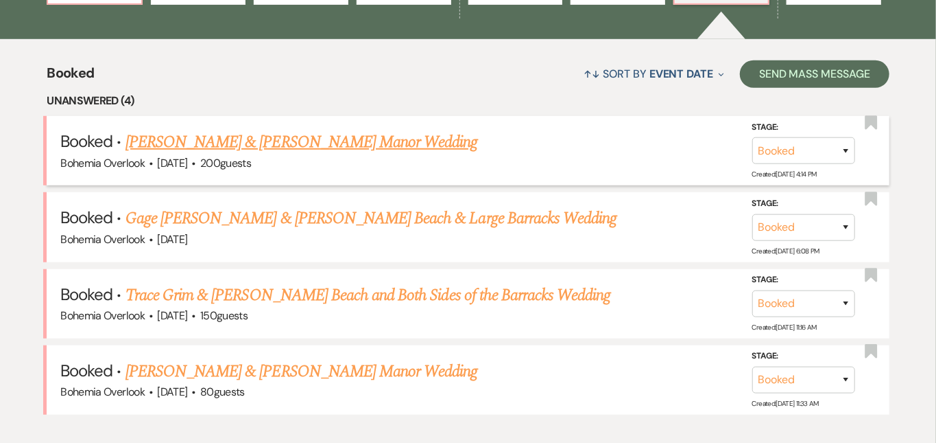
click at [429, 130] on link "[PERSON_NAME] & [PERSON_NAME] Manor Wedding" at bounding box center [302, 142] width 353 height 25
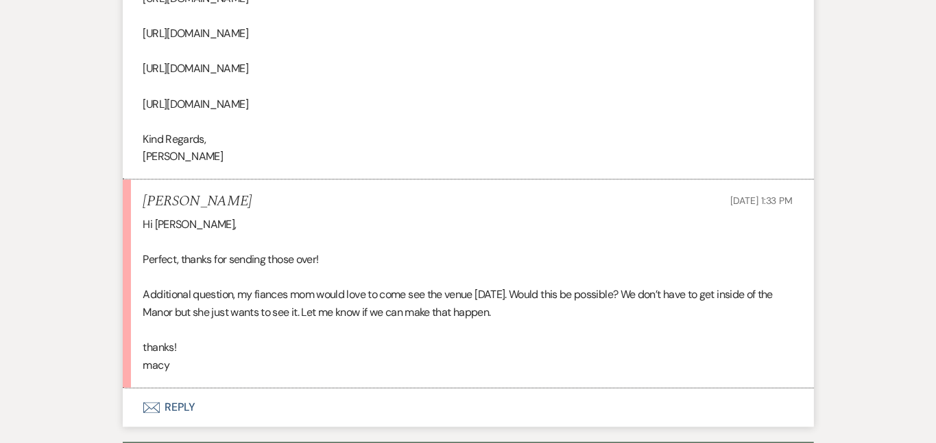
scroll to position [1235, 0]
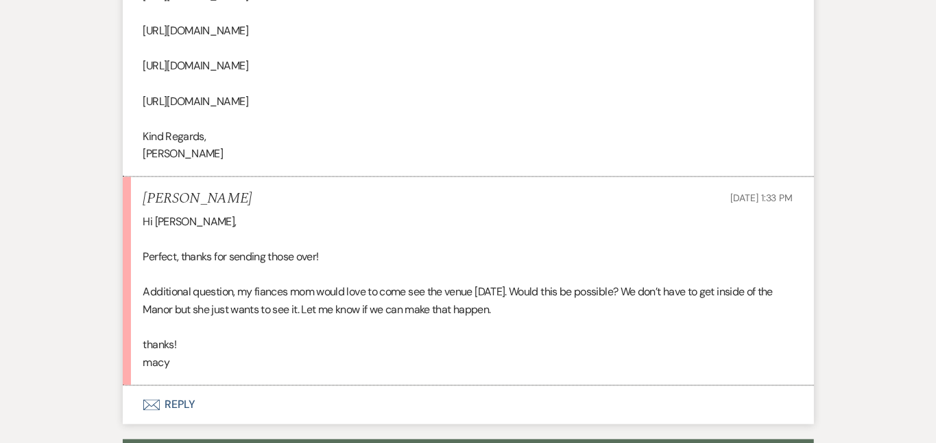
click at [467, 386] on button "Envelope Reply" at bounding box center [469, 405] width 692 height 38
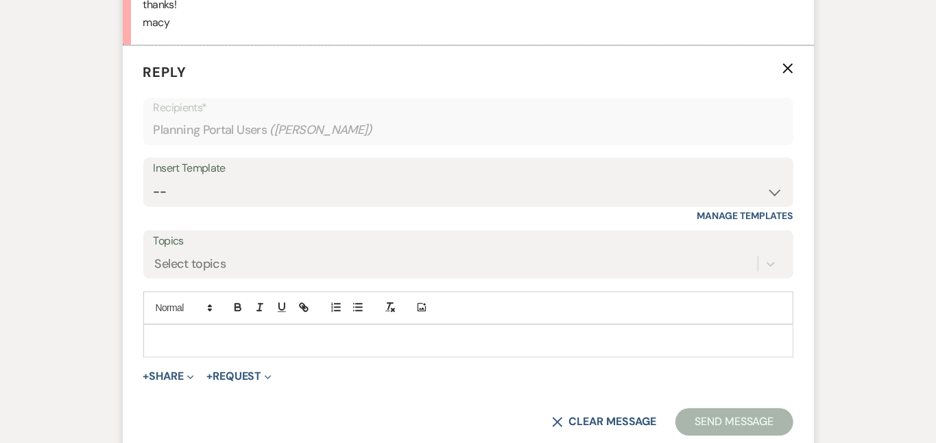
scroll to position [1579, 0]
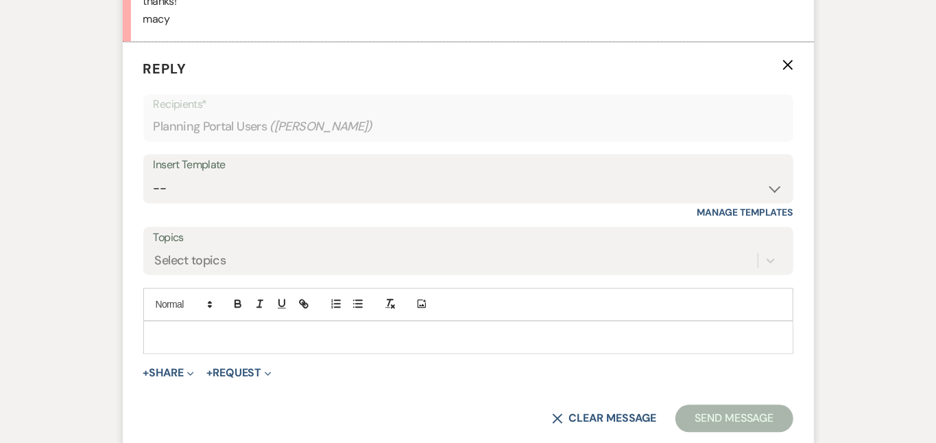
click at [442, 329] on p at bounding box center [468, 336] width 628 height 15
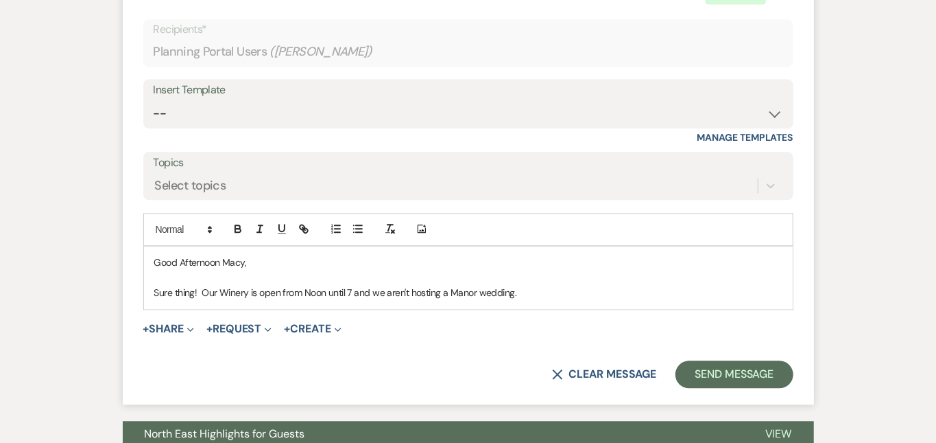
scroll to position [1740, 0]
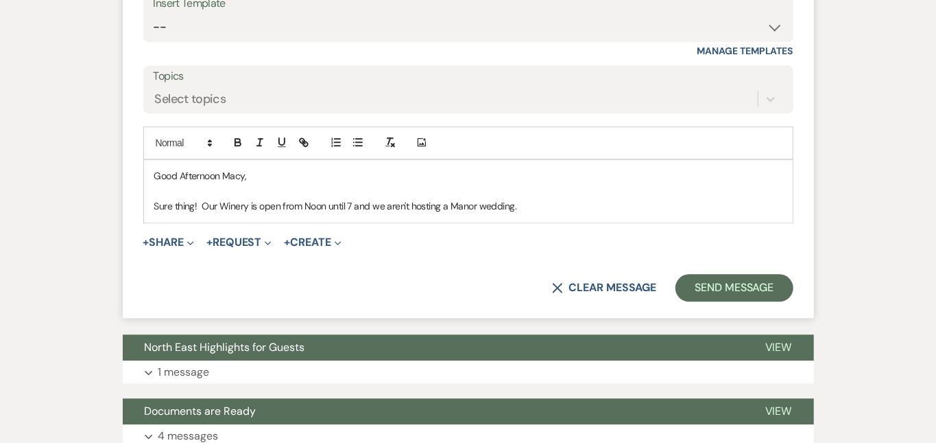
click at [571, 198] on p "Sure thing! Our Winery is open from Noon until 7 and we aren't hosting a Manor …" at bounding box center [468, 205] width 628 height 15
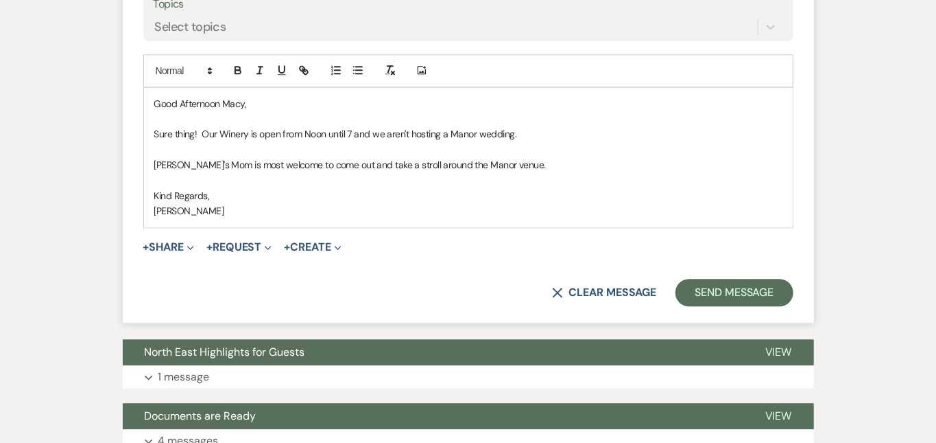
scroll to position [1815, 0]
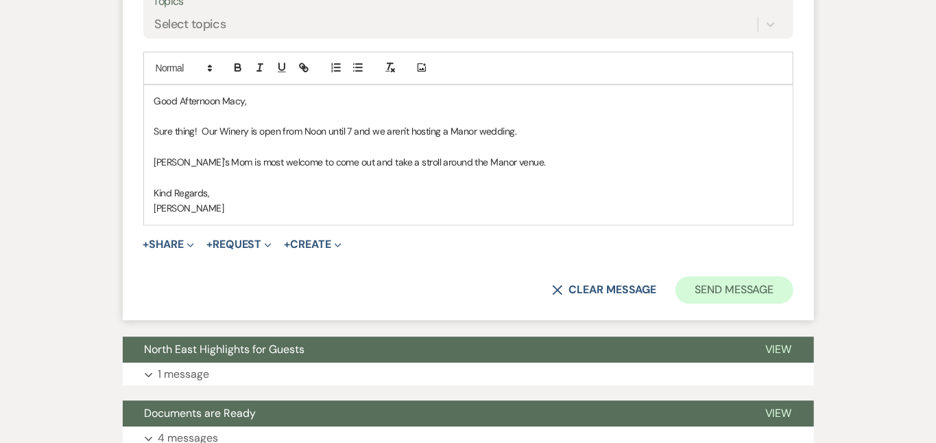
click at [767, 276] on button "Send Message" at bounding box center [734, 289] width 117 height 27
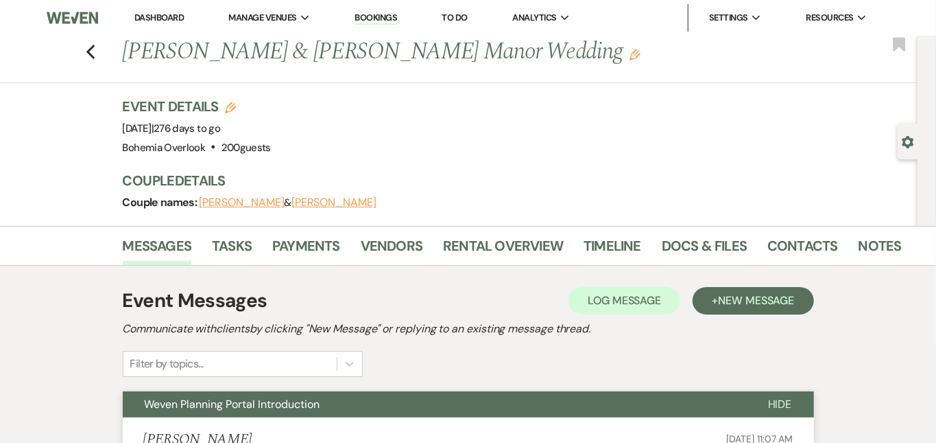
scroll to position [0, 0]
click at [176, 20] on link "Dashboard" at bounding box center [158, 18] width 49 height 12
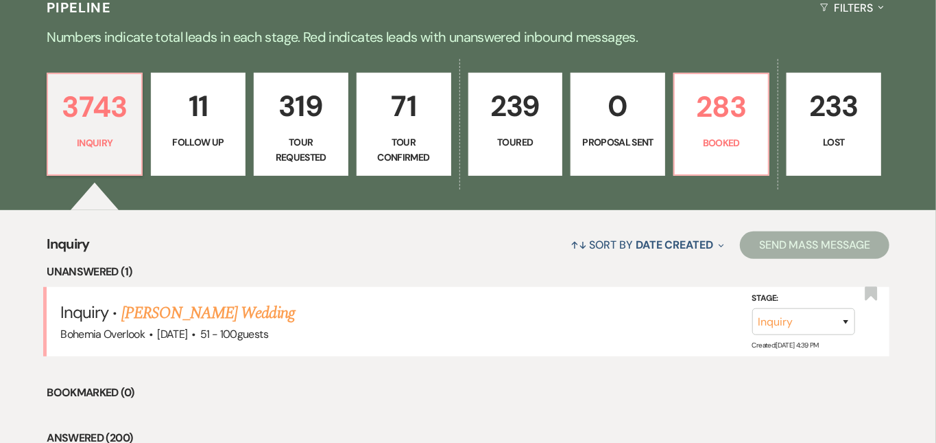
scroll to position [350, 0]
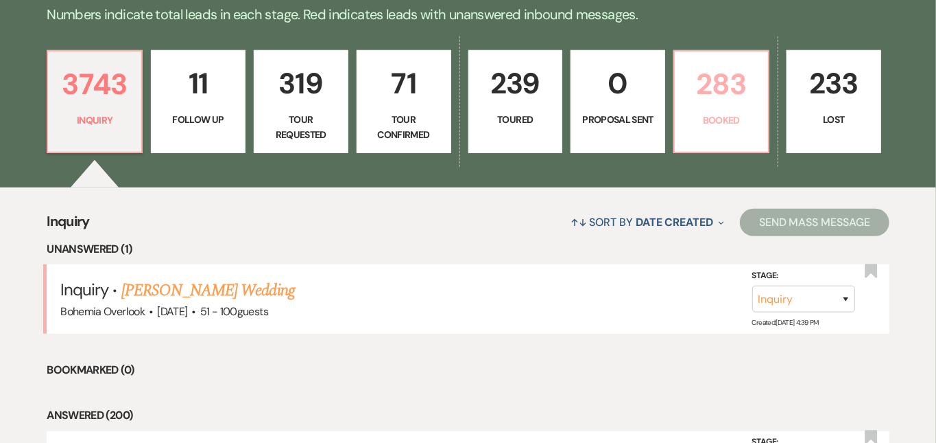
click at [760, 113] on p "Booked" at bounding box center [721, 120] width 77 height 15
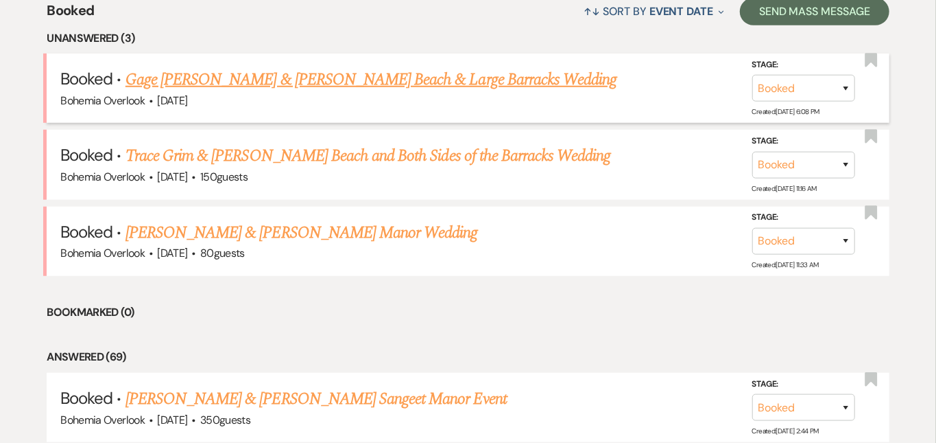
scroll to position [561, 0]
click at [509, 69] on link "Gage [PERSON_NAME] & [PERSON_NAME] Beach & Large Barracks Wedding" at bounding box center [372, 79] width 492 height 25
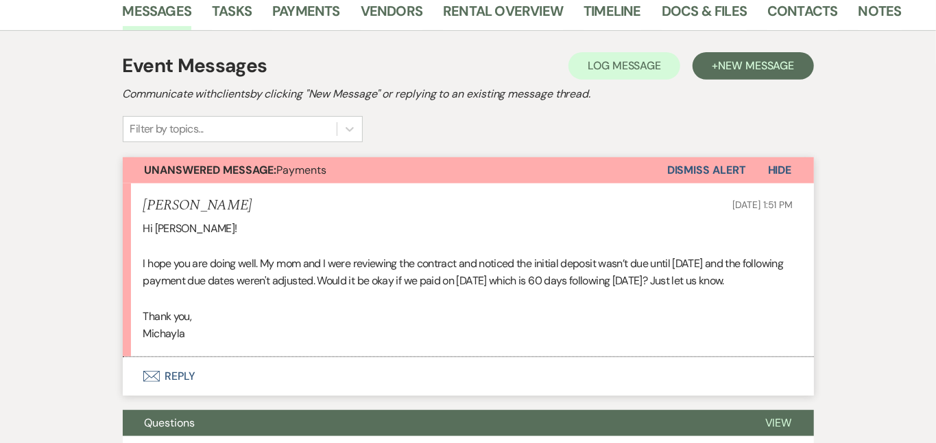
scroll to position [254, 0]
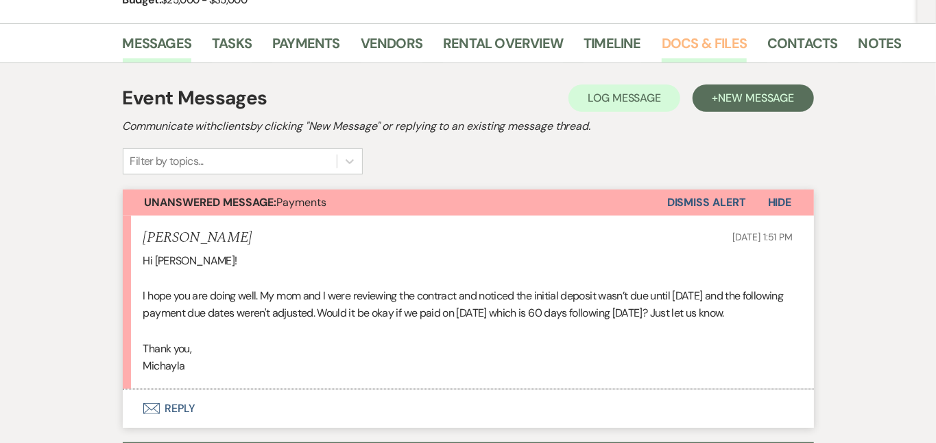
click at [662, 35] on link "Docs & Files" at bounding box center [704, 47] width 85 height 30
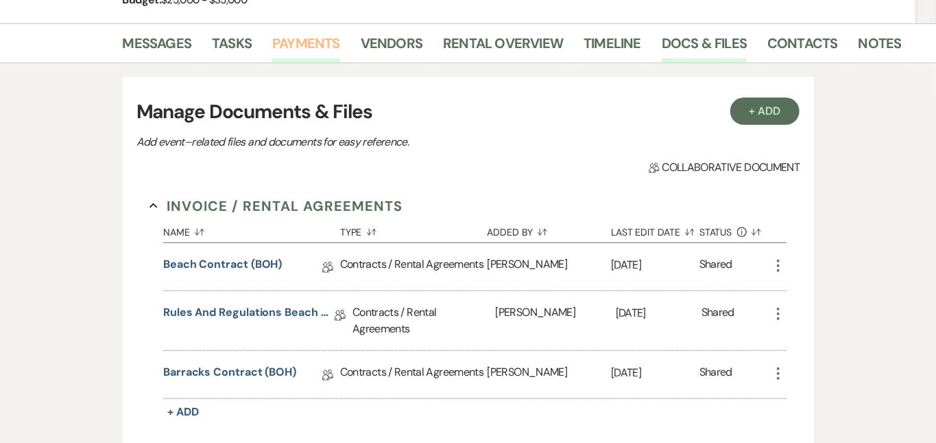
click at [272, 38] on link "Payments" at bounding box center [306, 47] width 68 height 30
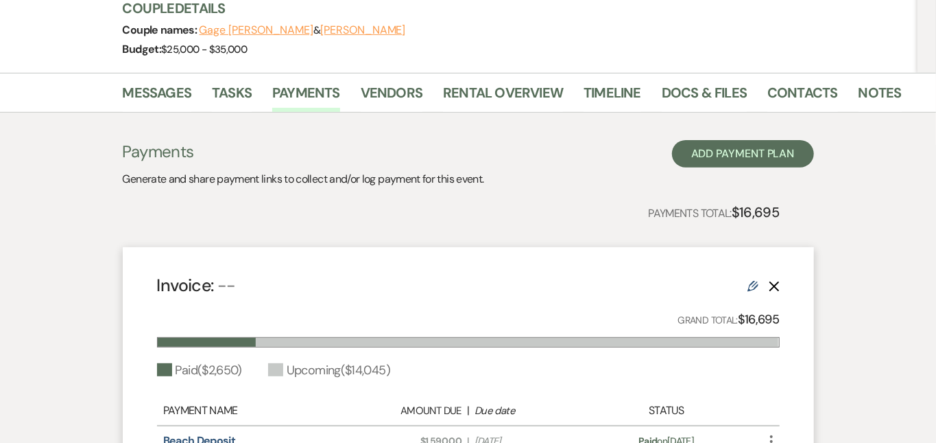
scroll to position [191, 0]
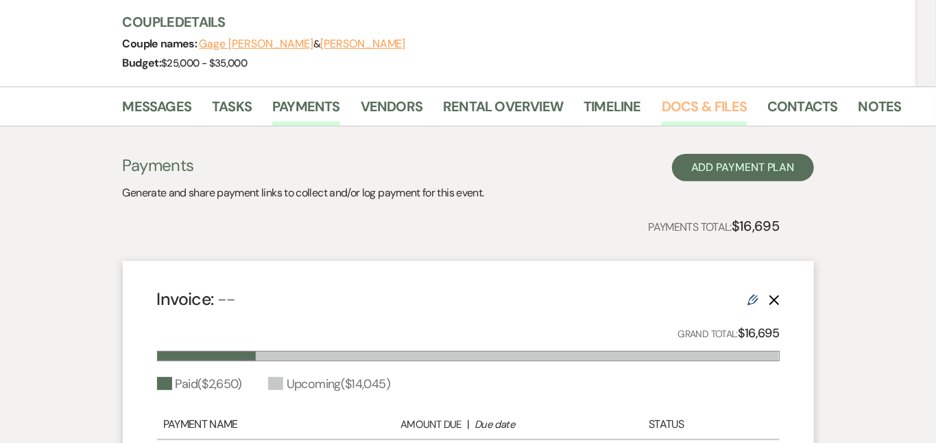
click at [662, 112] on link "Docs & Files" at bounding box center [704, 110] width 85 height 30
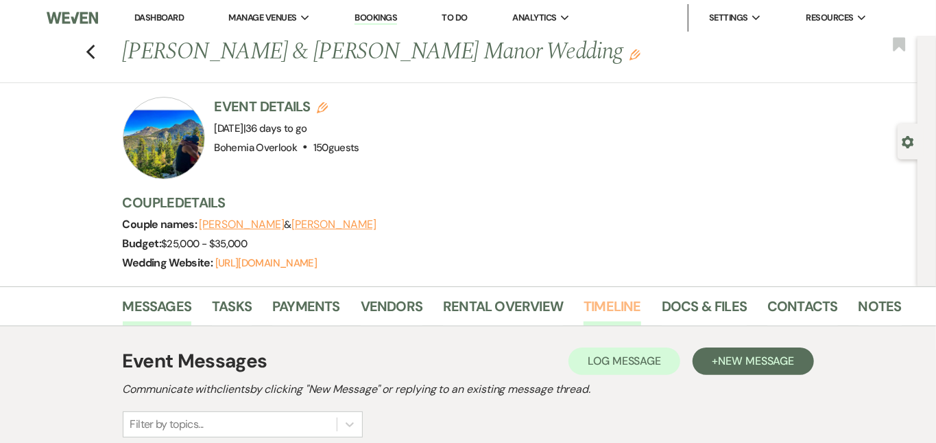
click at [585, 308] on link "Timeline" at bounding box center [613, 310] width 58 height 30
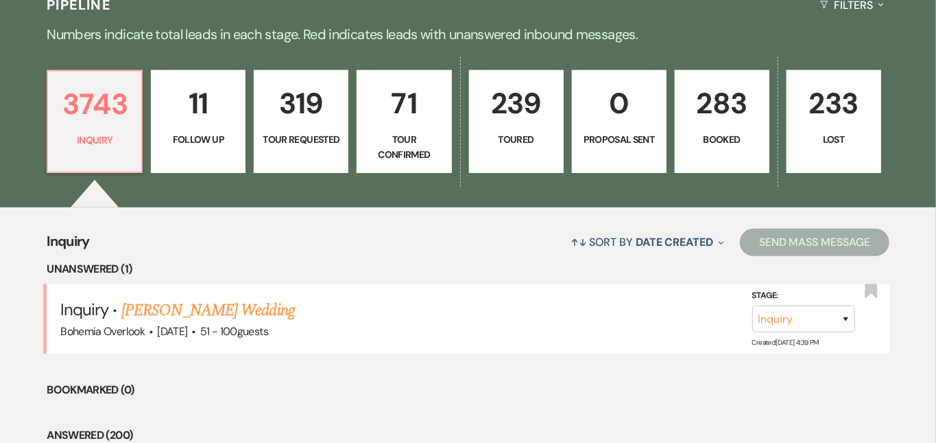
scroll to position [386, 0]
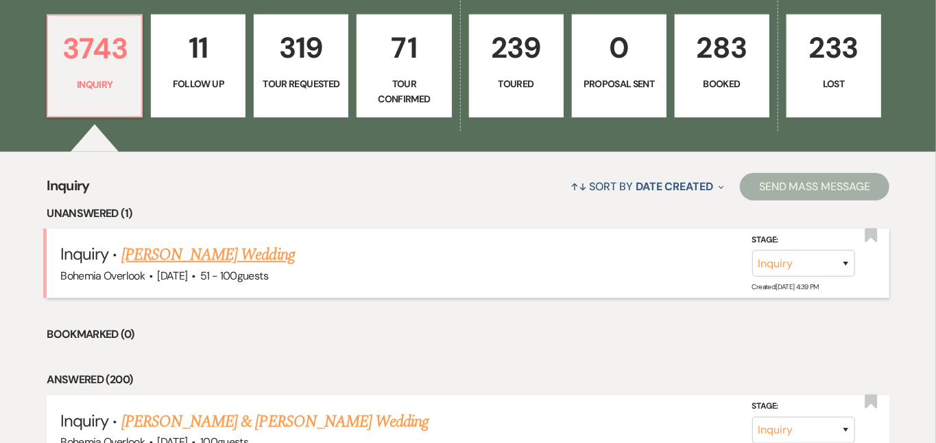
click at [270, 242] on link "[PERSON_NAME] Wedding" at bounding box center [208, 254] width 174 height 25
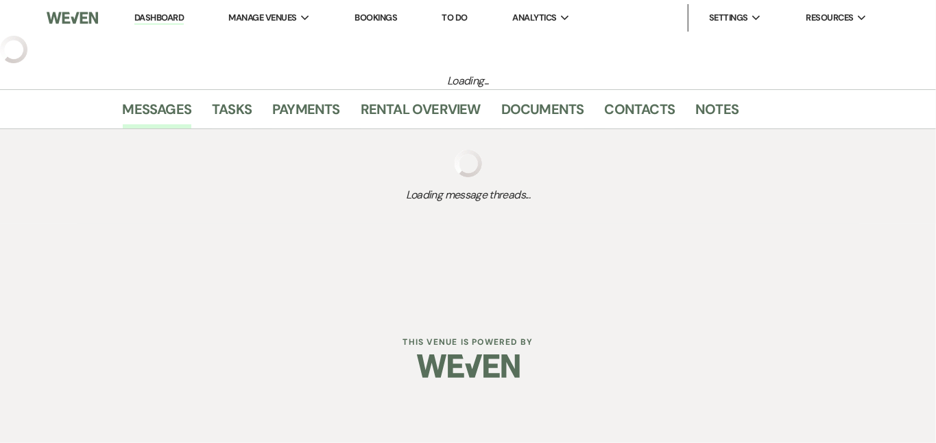
select select "2"
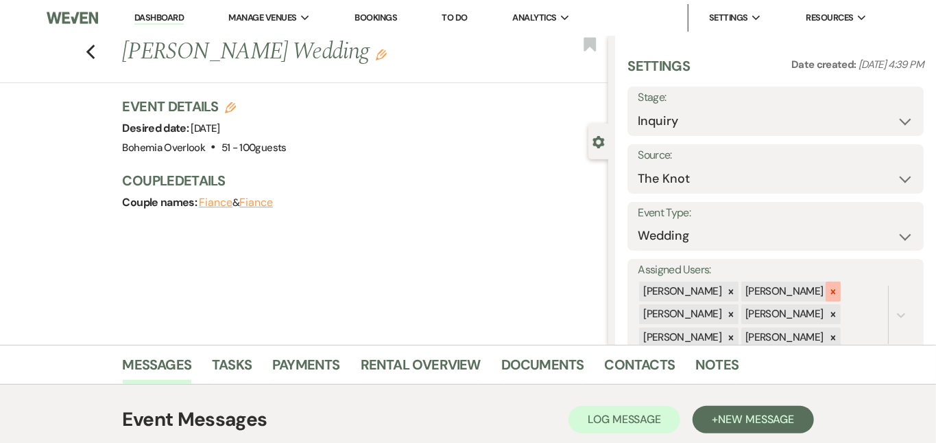
click at [838, 289] on icon at bounding box center [834, 292] width 10 height 10
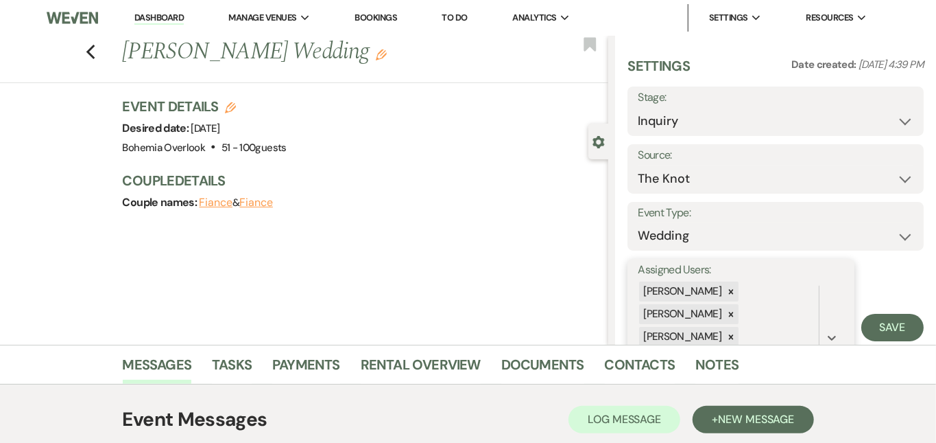
scroll to position [73, 0]
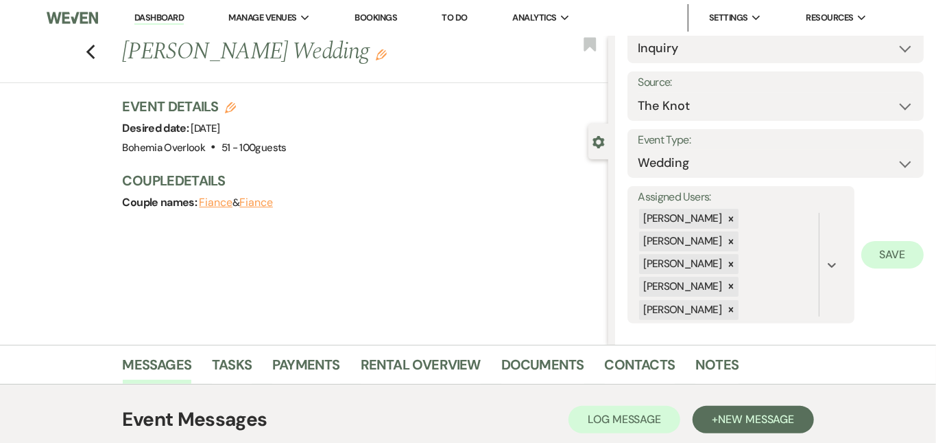
click at [890, 245] on button "Save" at bounding box center [893, 254] width 62 height 27
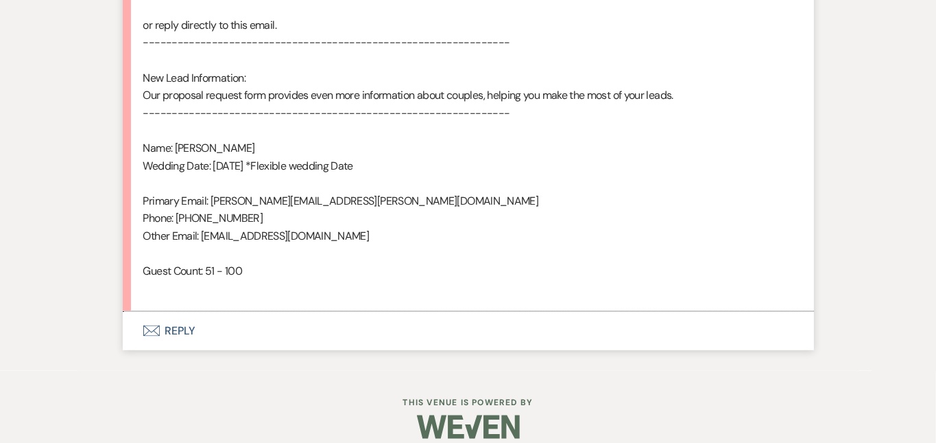
scroll to position [929, 0]
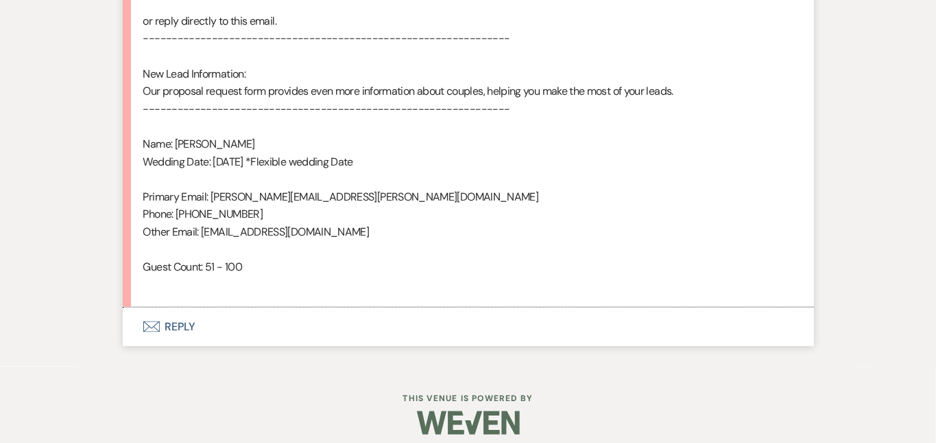
click at [350, 309] on button "Envelope Reply" at bounding box center [469, 326] width 692 height 38
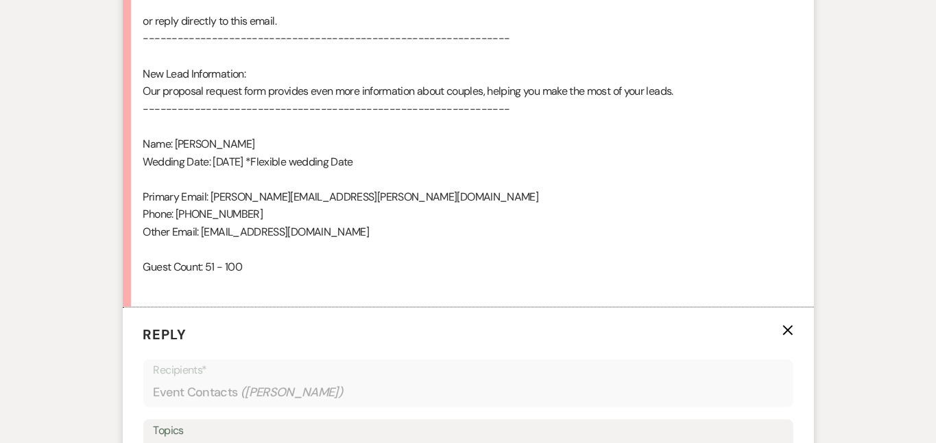
scroll to position [1151, 0]
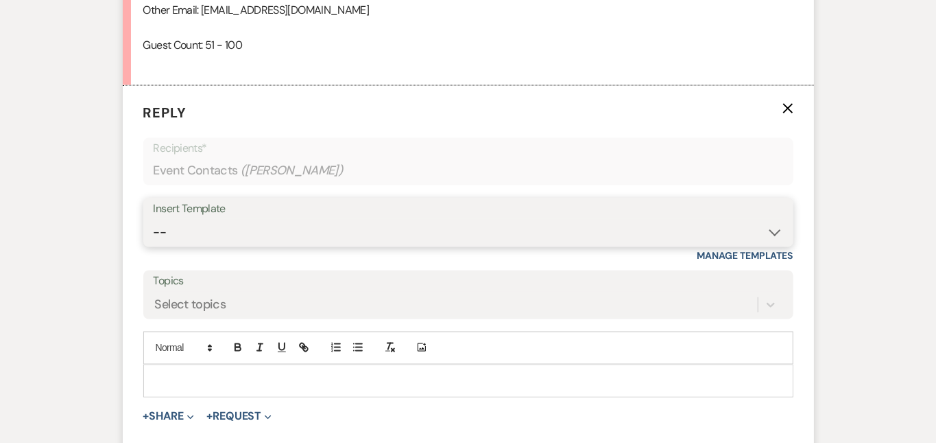
select select "6024"
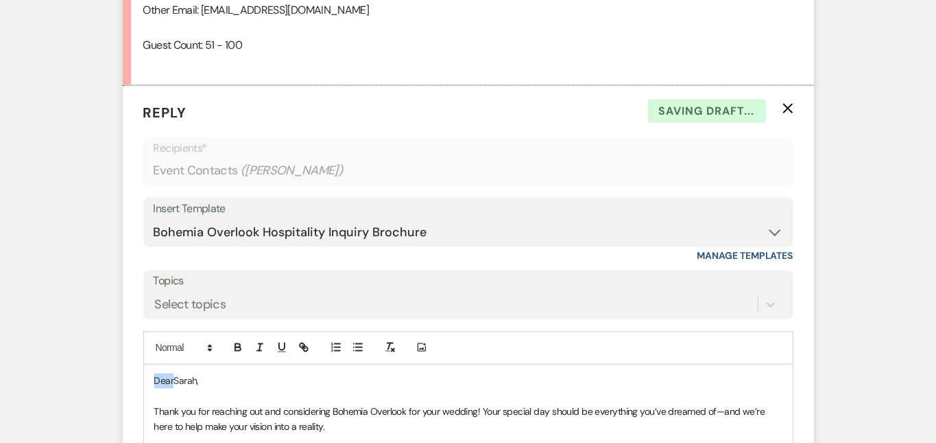
drag, startPoint x: 128, startPoint y: 372, endPoint x: 82, endPoint y: 349, distance: 50.6
click at [123, 349] on form "Reply X Saving draft... Recipients* Event Contacts ( Sarah LUPINSKI ) Insert Te…" at bounding box center [469, 449] width 692 height 727
click at [870, 266] on div "Messages Tasks Payments Rental Overview Documents Contacts Notes Event Messages…" at bounding box center [468, 21] width 936 height 1655
click at [870, 246] on div "Messages Tasks Payments Rental Overview Documents Contacts Notes Event Messages…" at bounding box center [468, 21] width 936 height 1655
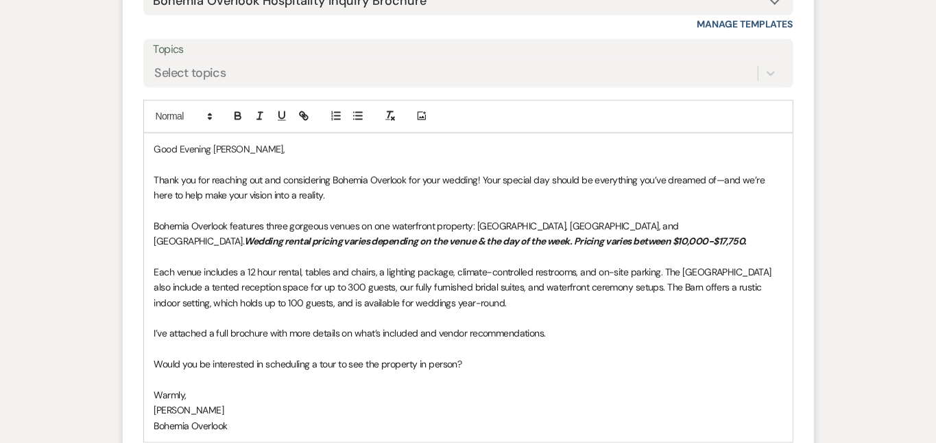
scroll to position [1398, 0]
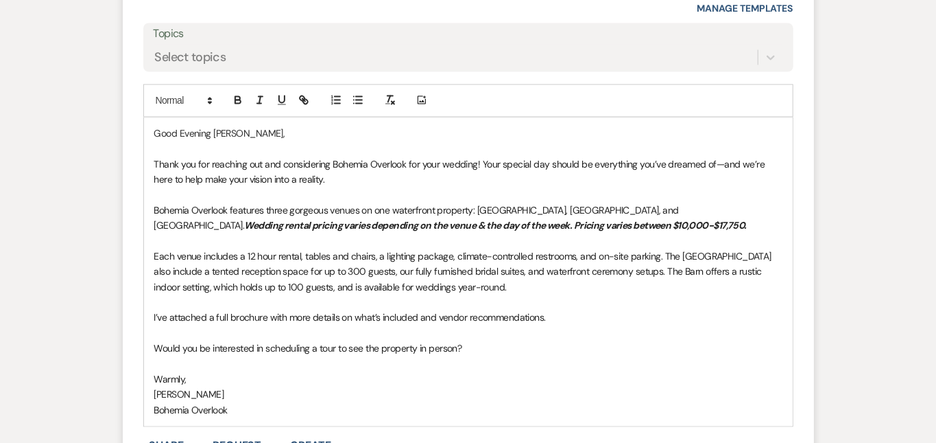
click at [574, 282] on p "Each venue includes a 12 hour rental, tables and chairs, a lighting package, cl…" at bounding box center [468, 272] width 628 height 46
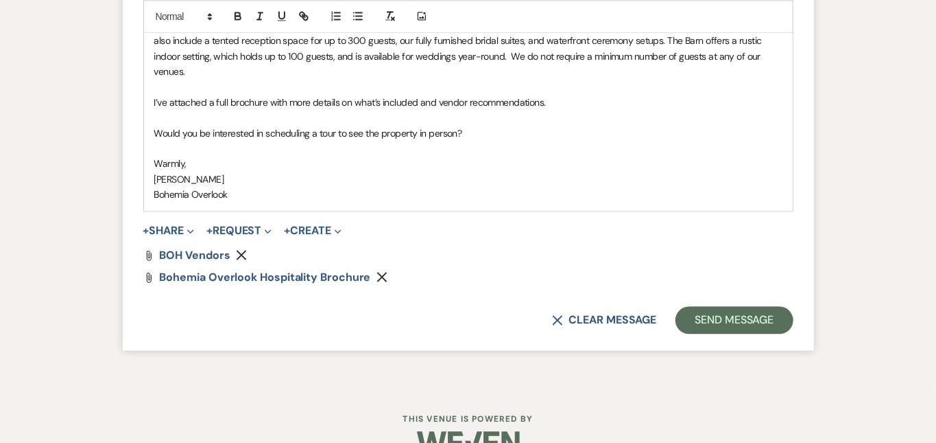
scroll to position [1644, 0]
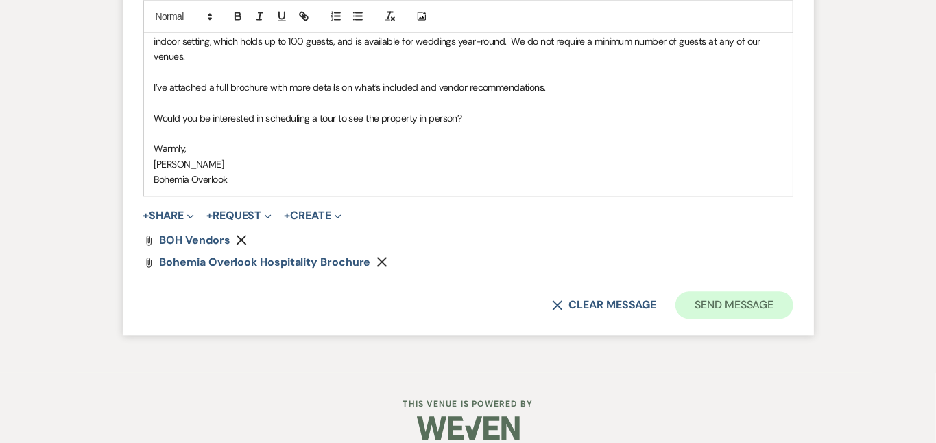
click at [793, 291] on button "Send Message" at bounding box center [734, 304] width 117 height 27
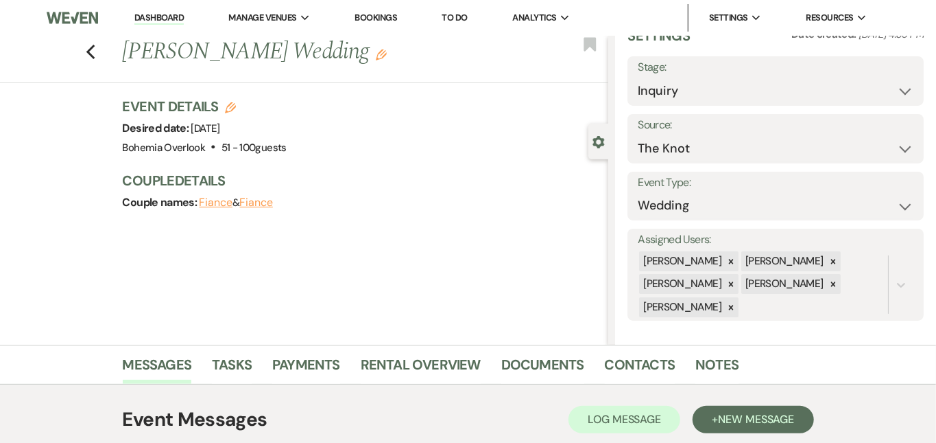
scroll to position [0, 0]
click at [149, 14] on link "Dashboard" at bounding box center [158, 18] width 49 height 13
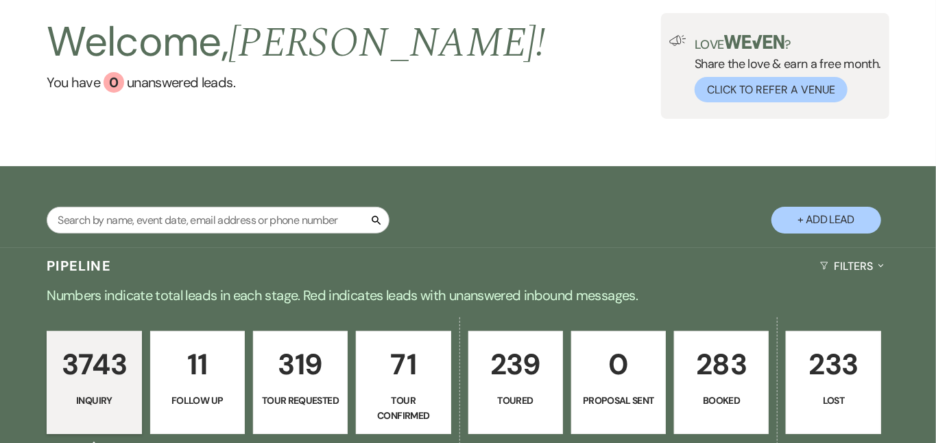
scroll to position [80, 0]
